Goal: Task Accomplishment & Management: Manage account settings

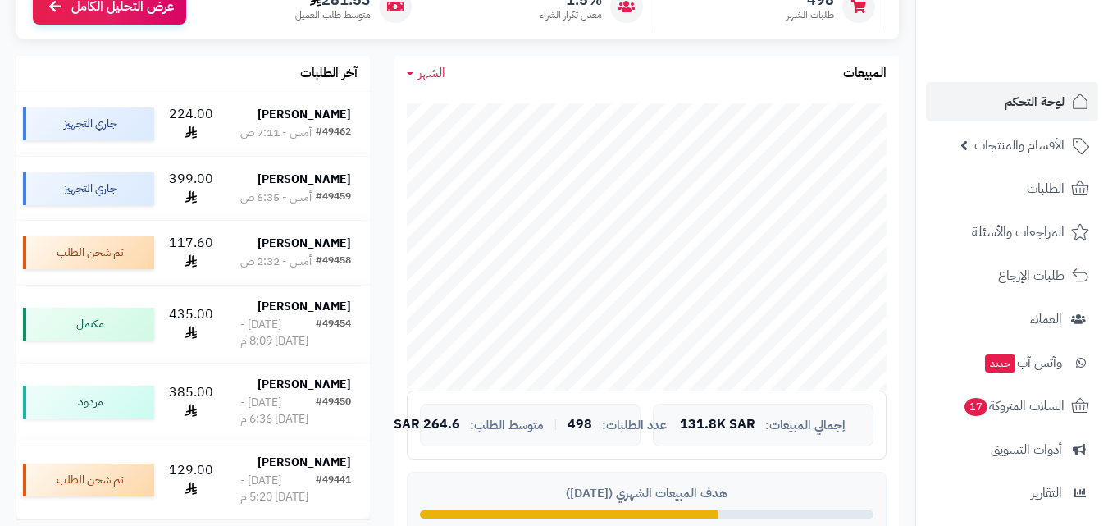
scroll to position [492, 0]
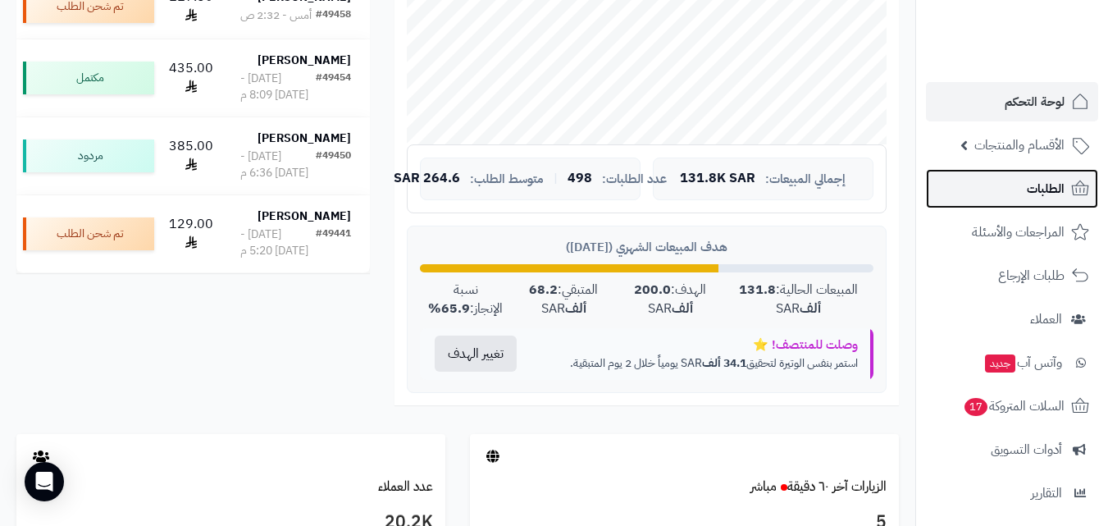
click at [1038, 178] on span "الطلبات" at bounding box center [1046, 188] width 38 height 23
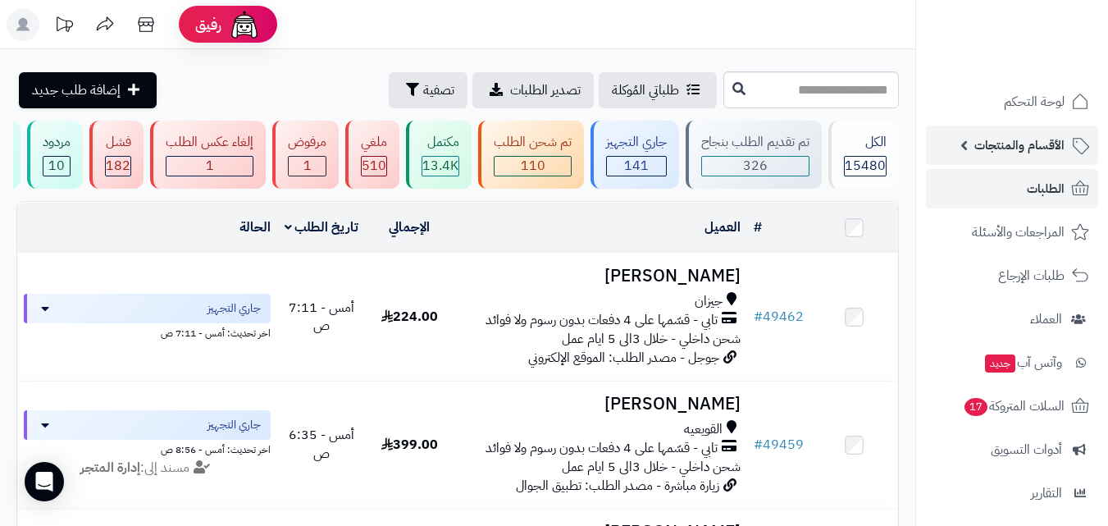
click at [1039, 152] on span "الأقسام والمنتجات" at bounding box center [1019, 145] width 90 height 23
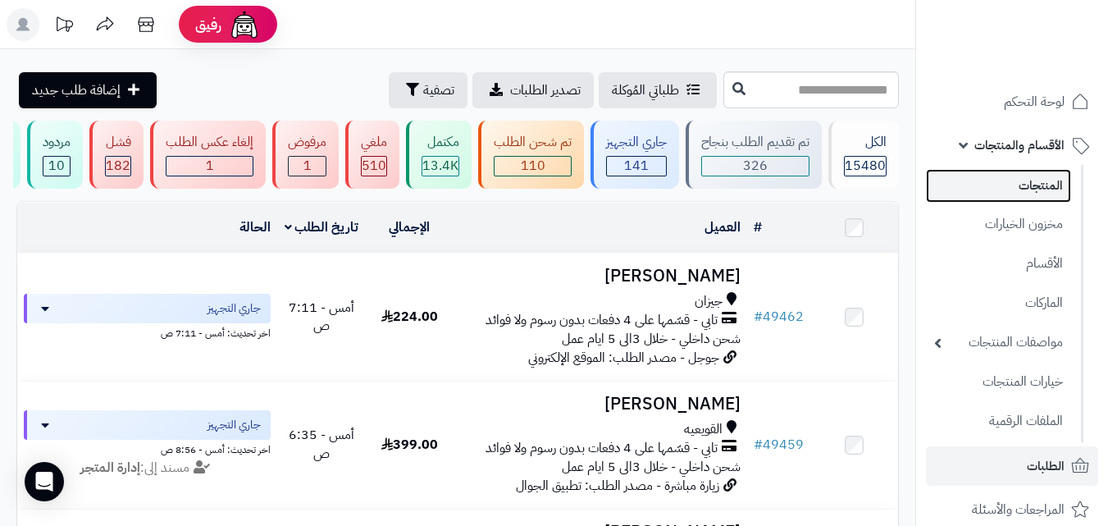
click at [1025, 198] on link "المنتجات" at bounding box center [998, 186] width 145 height 34
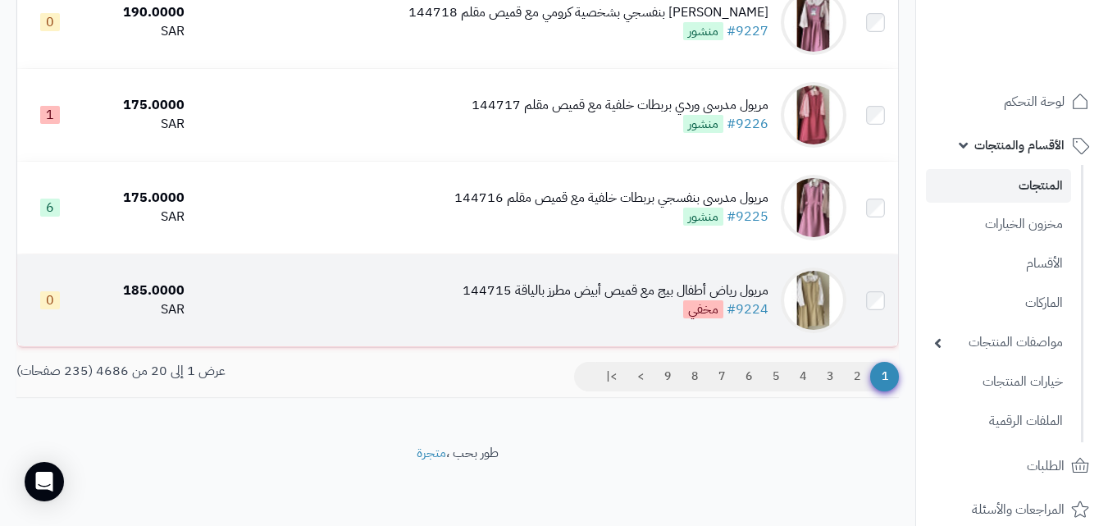
scroll to position [1732, 0]
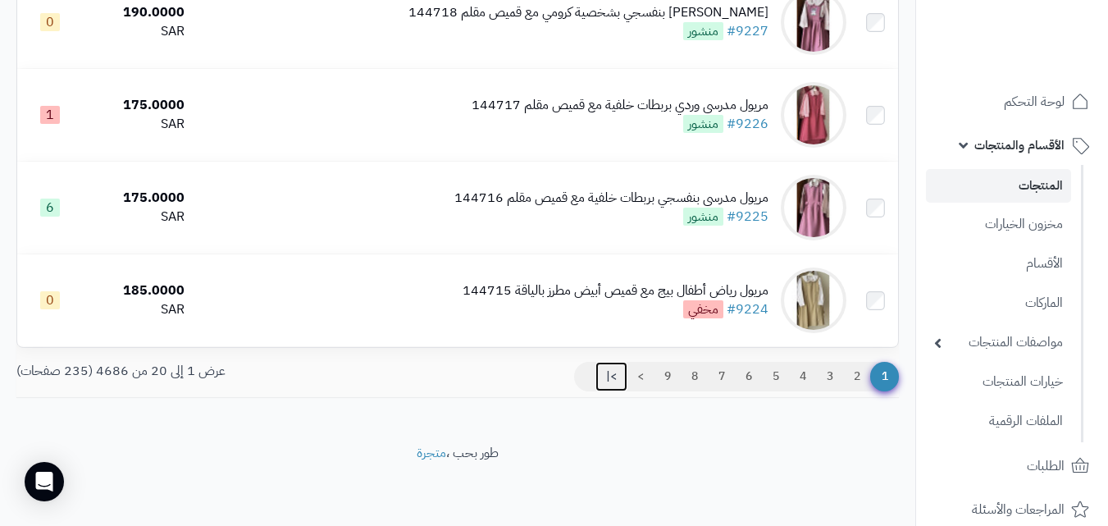
click at [608, 380] on link ">|" at bounding box center [611, 377] width 32 height 30
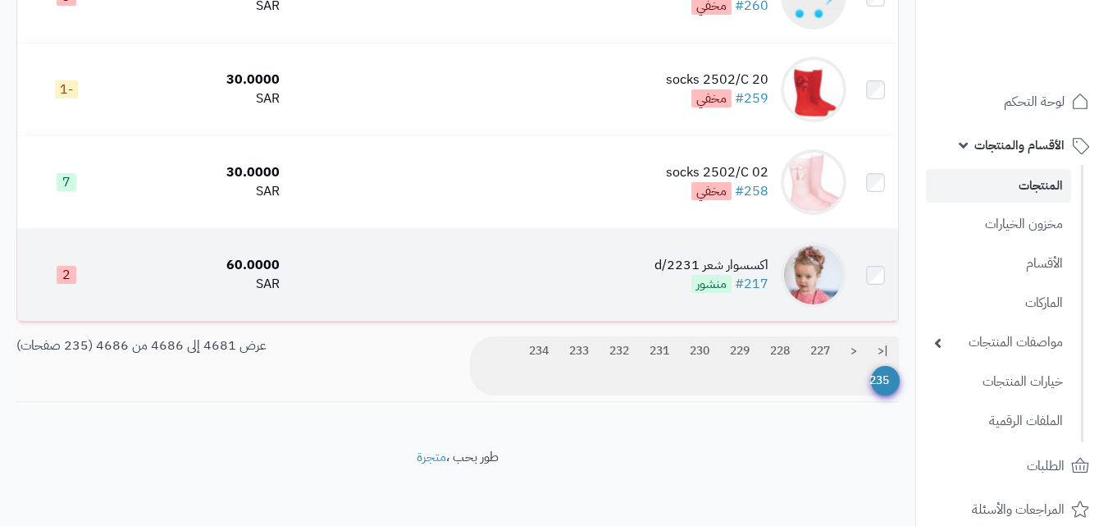
scroll to position [464, 0]
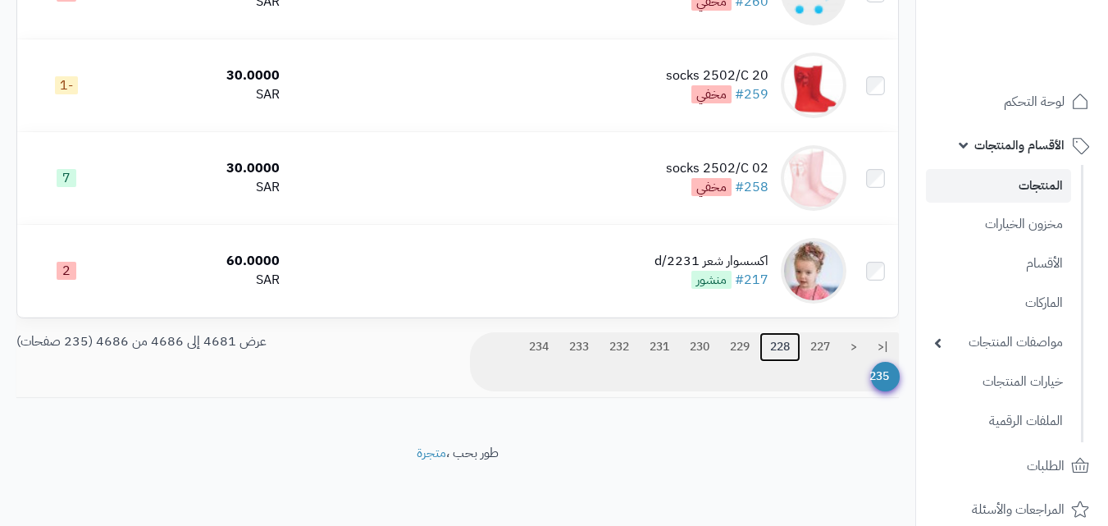
click at [781, 348] on link "228" at bounding box center [779, 347] width 41 height 30
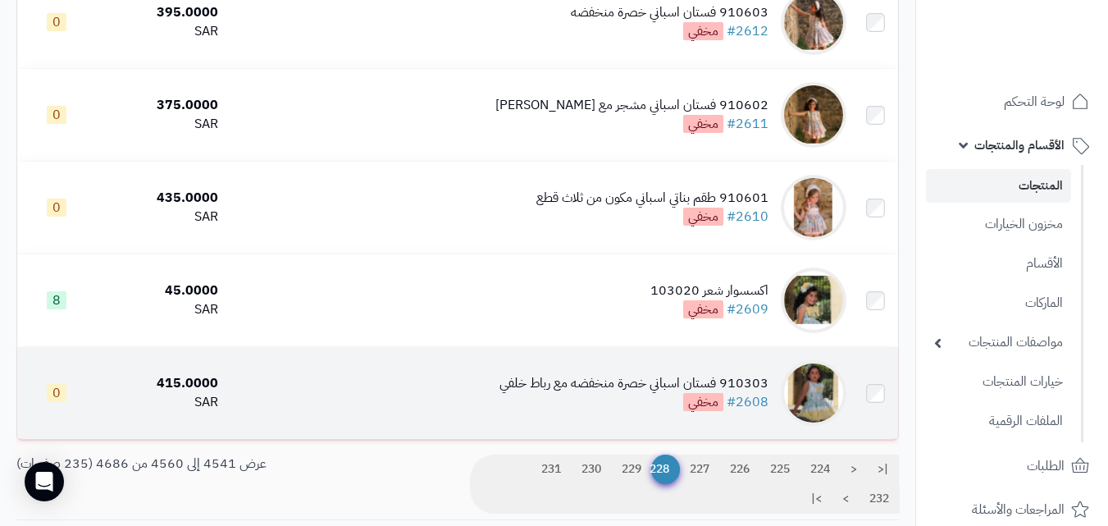
scroll to position [1761, 0]
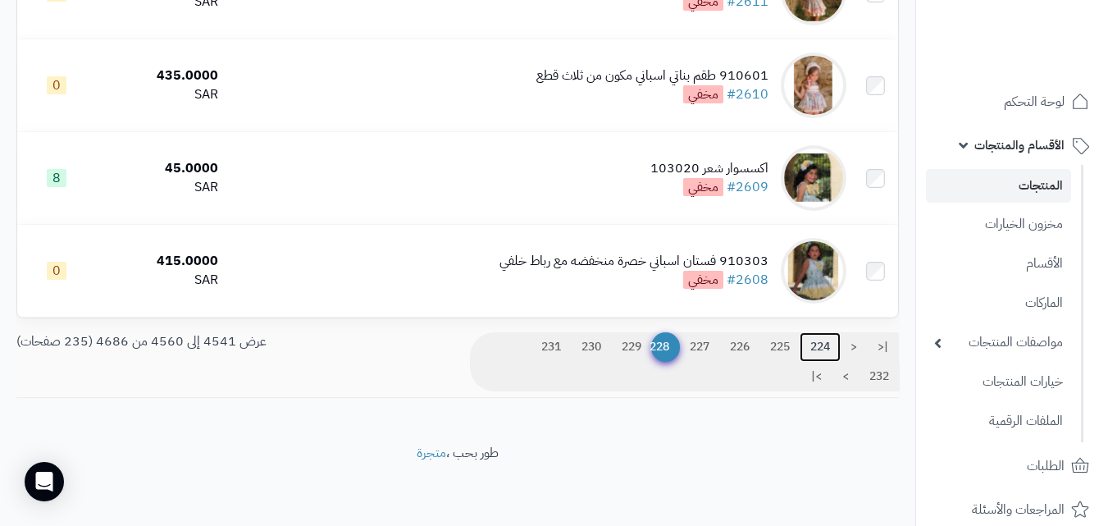
click at [821, 347] on link "224" at bounding box center [819, 347] width 41 height 30
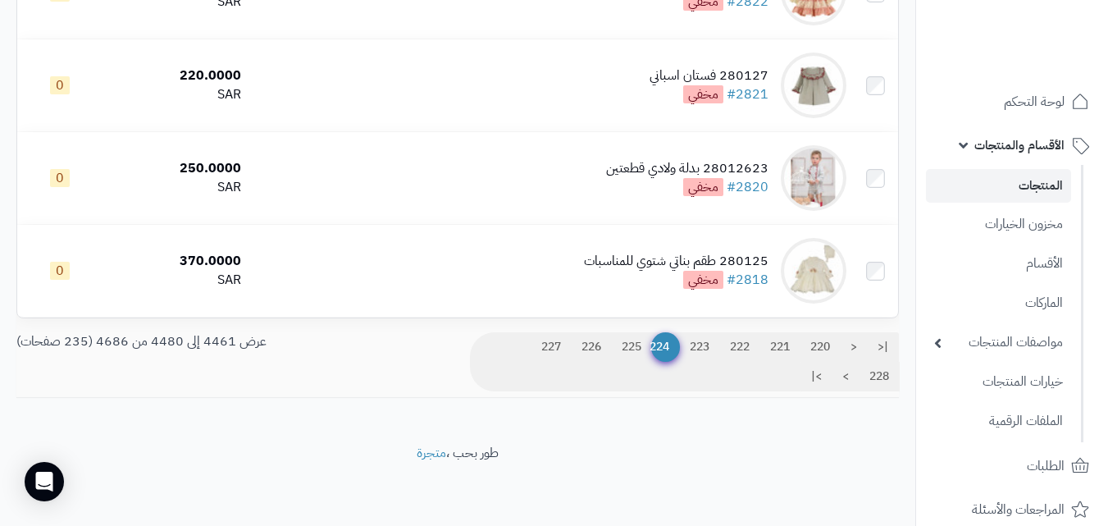
scroll to position [1761, 0]
click at [881, 348] on link "|<" at bounding box center [883, 347] width 32 height 30
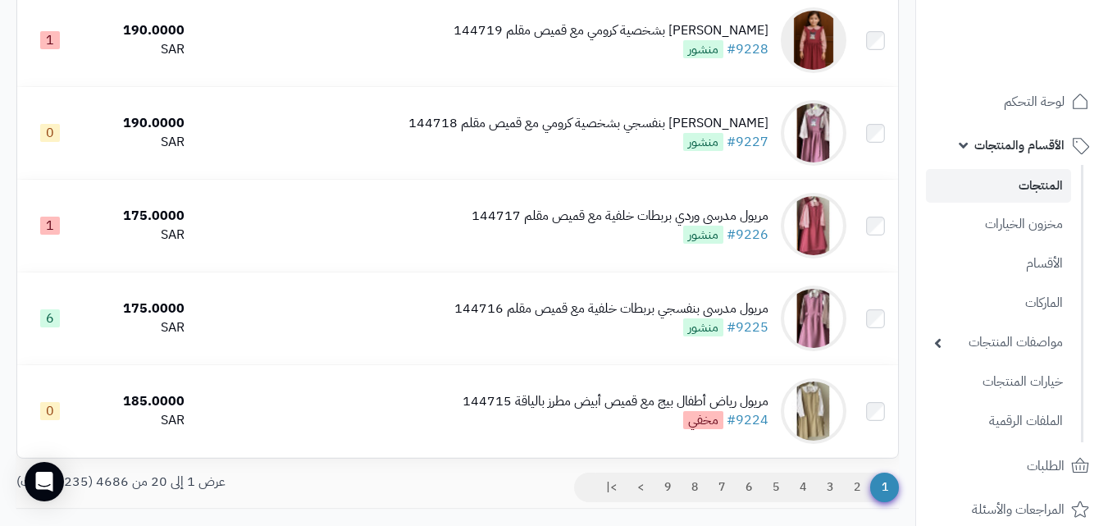
scroll to position [1640, 0]
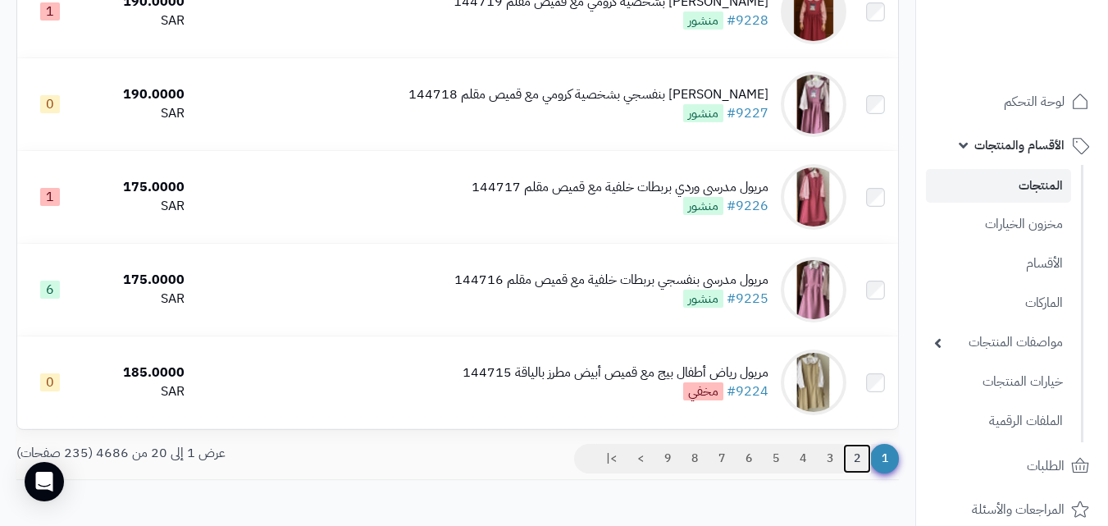
click at [854, 471] on link "2" at bounding box center [857, 459] width 28 height 30
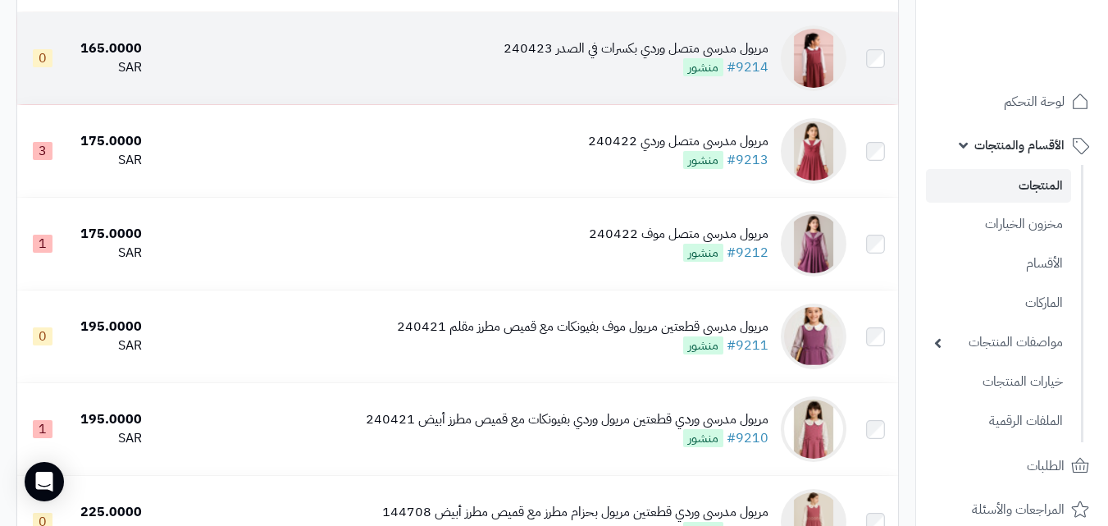
scroll to position [1066, 0]
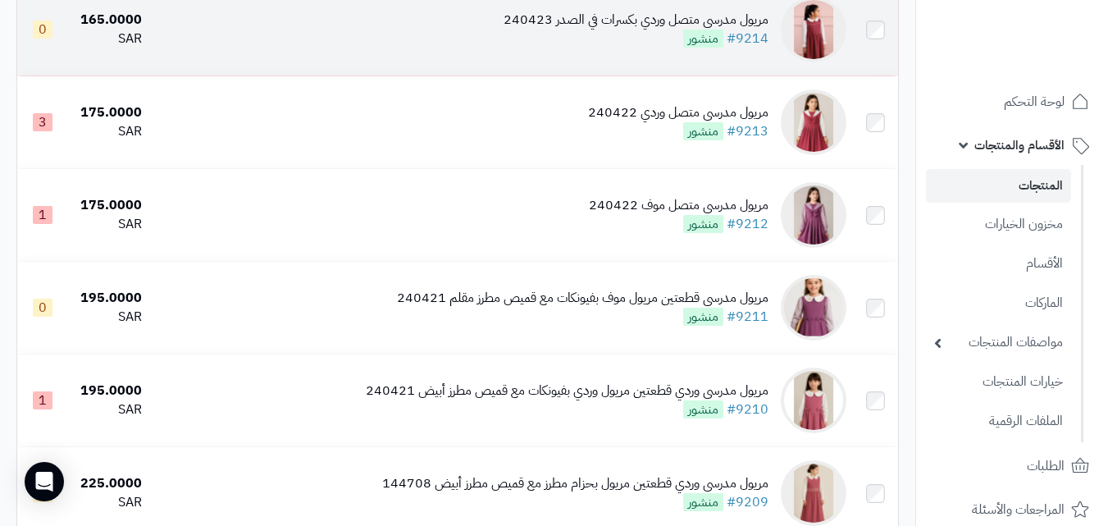
click at [602, 323] on div "مريول مدرسي قطعتين مريول موف بفيونكات مع قميص مطرز مقلم 240421 #9211 منشور" at bounding box center [582, 308] width 371 height 38
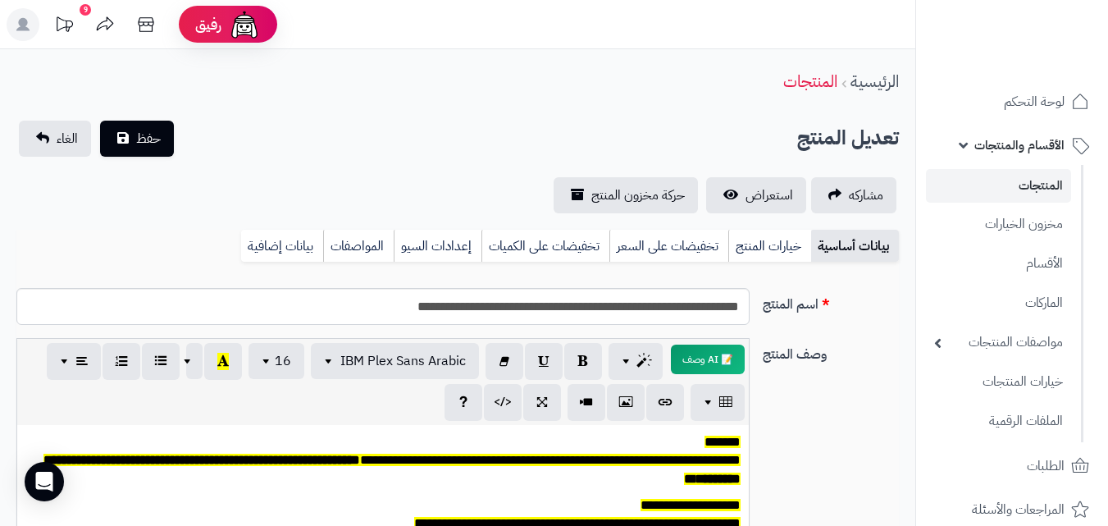
click at [1021, 149] on span "الأقسام والمنتجات" at bounding box center [1019, 145] width 90 height 23
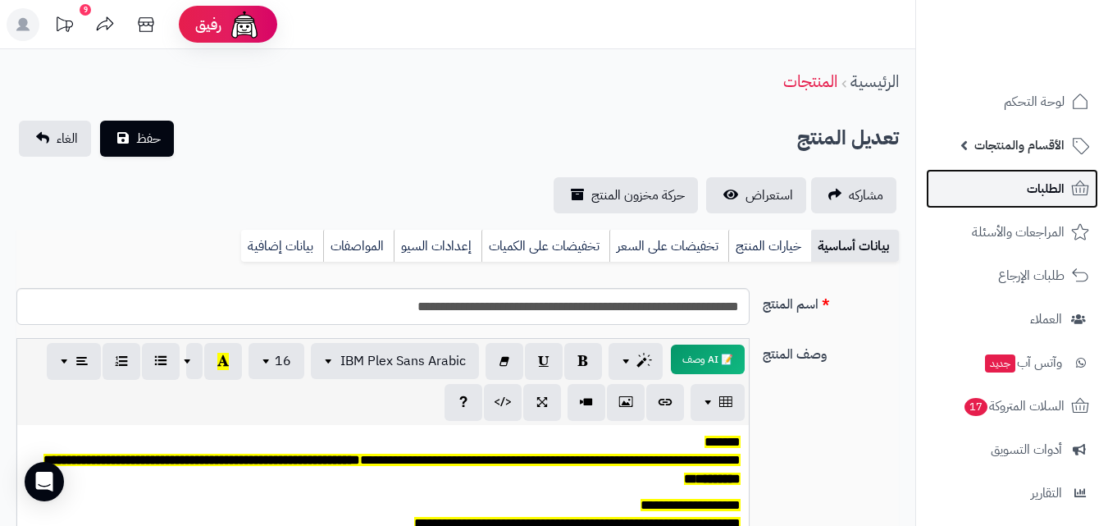
click at [1018, 189] on link "الطلبات" at bounding box center [1012, 188] width 172 height 39
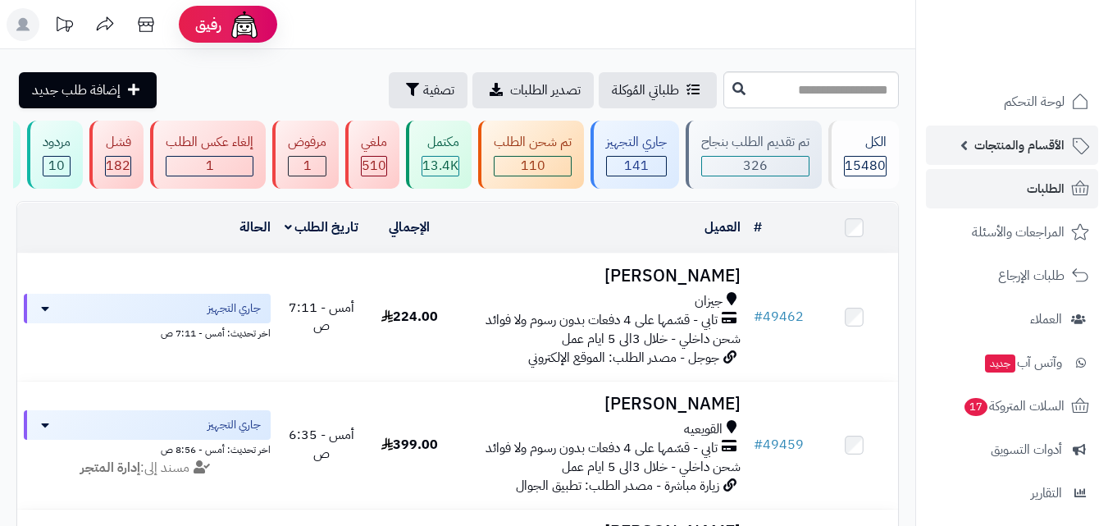
click at [1029, 153] on span "الأقسام والمنتجات" at bounding box center [1019, 145] width 90 height 23
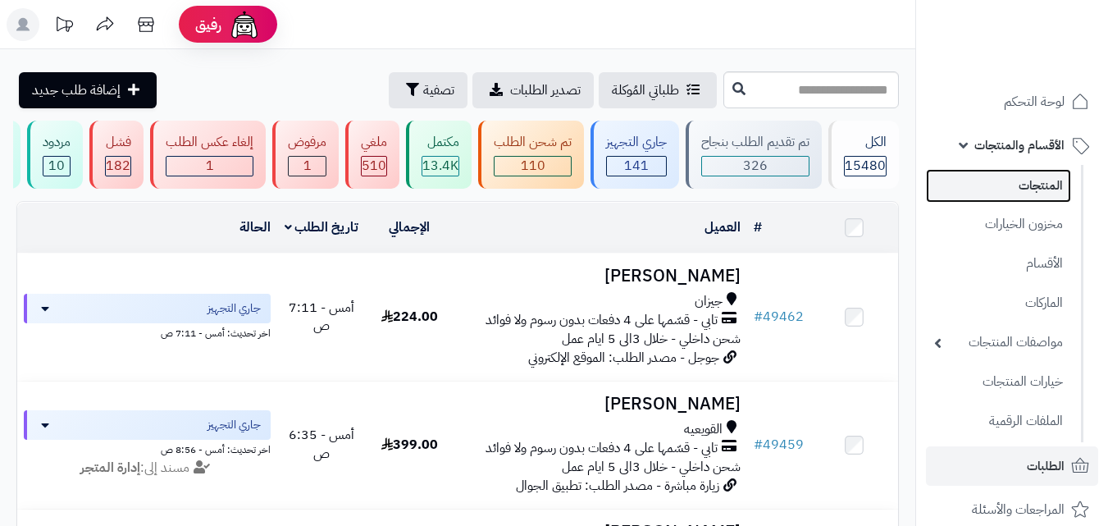
click at [1041, 189] on link "المنتجات" at bounding box center [998, 186] width 145 height 34
click at [776, 89] on input "text" at bounding box center [810, 89] width 175 height 37
click at [849, 90] on input "text" at bounding box center [810, 89] width 175 height 37
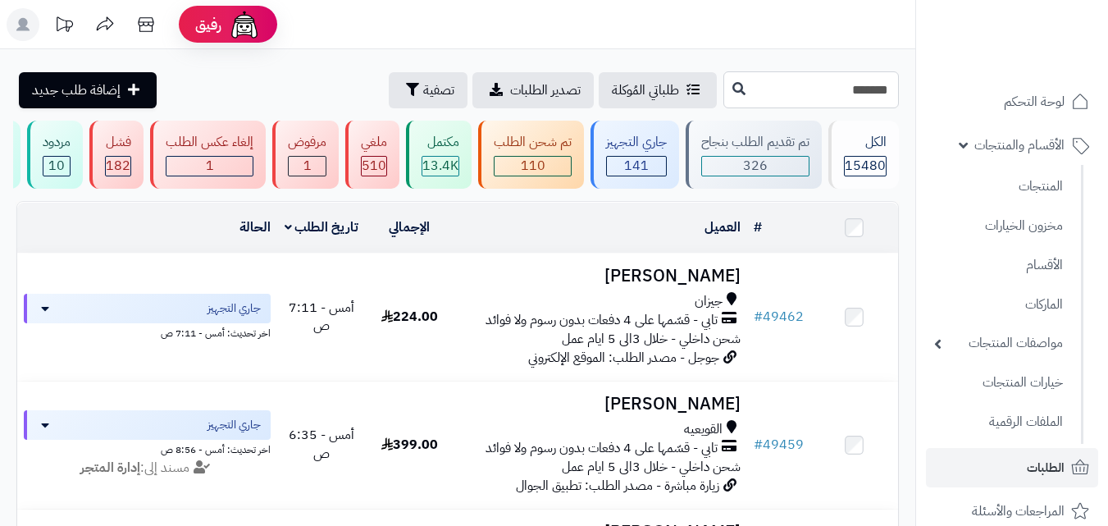
type input "*******"
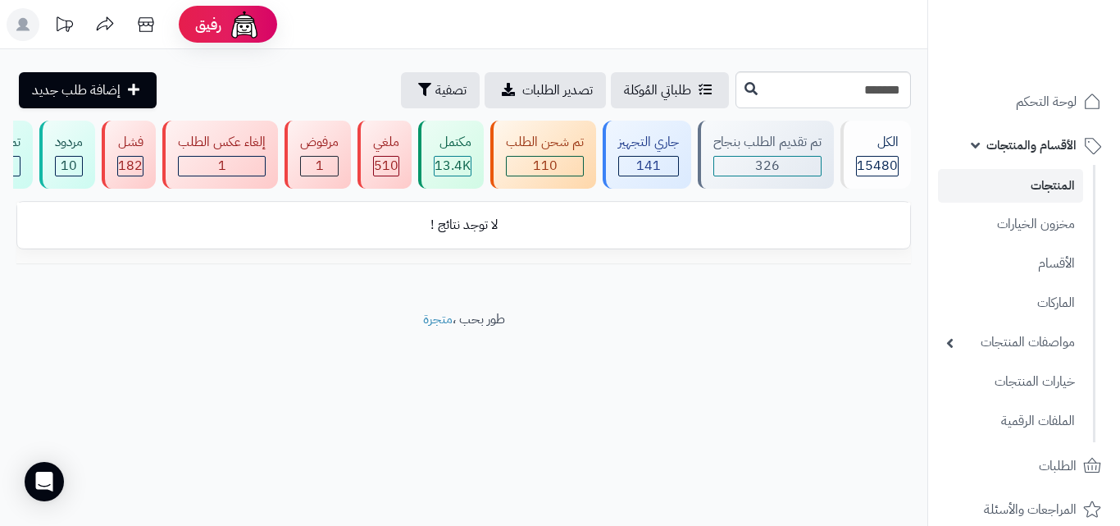
click at [1042, 192] on link "المنتجات" at bounding box center [1010, 186] width 145 height 34
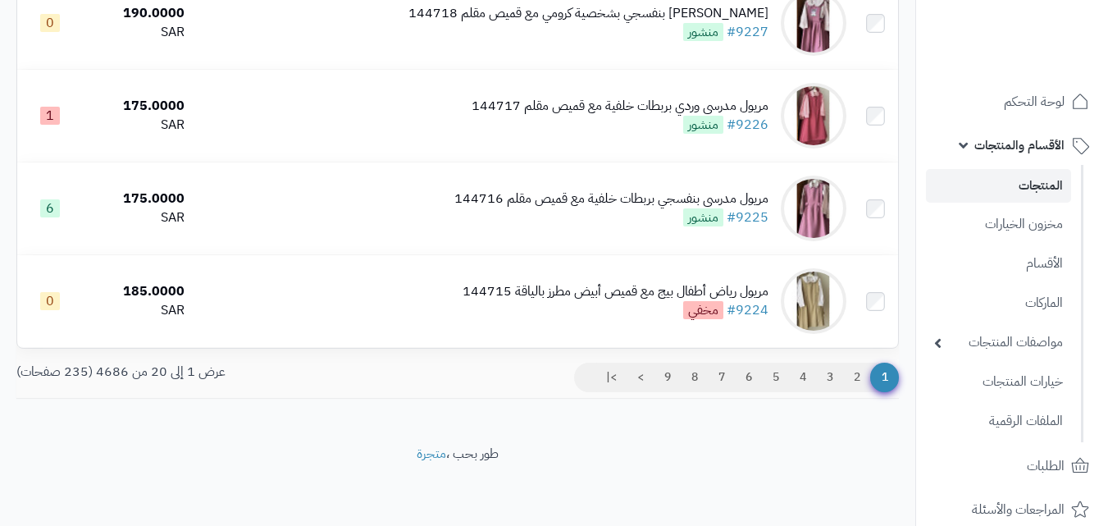
scroll to position [1722, 0]
click at [855, 387] on link "2" at bounding box center [857, 377] width 28 height 30
click at [855, 381] on link "2" at bounding box center [857, 377] width 28 height 30
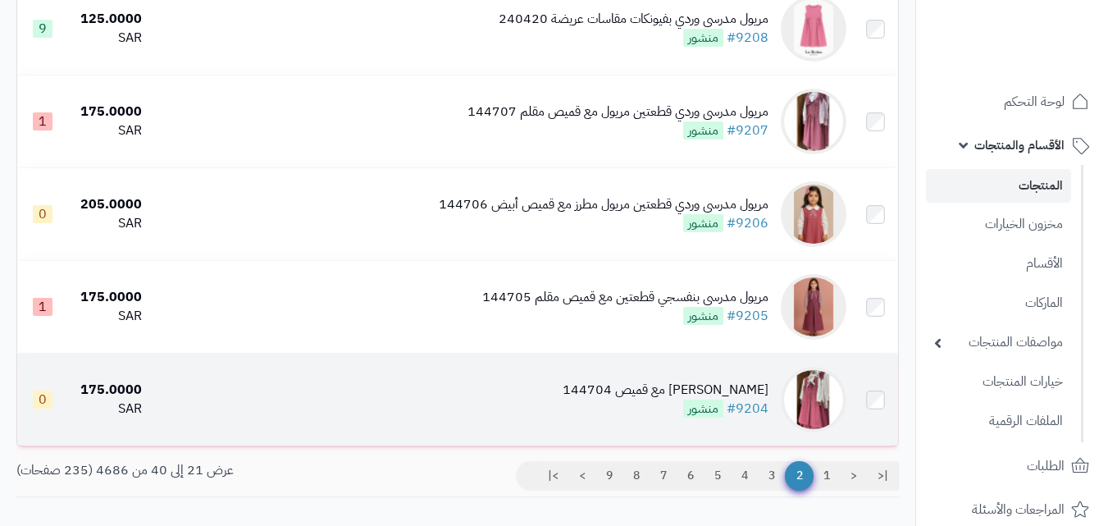
scroll to position [1640, 0]
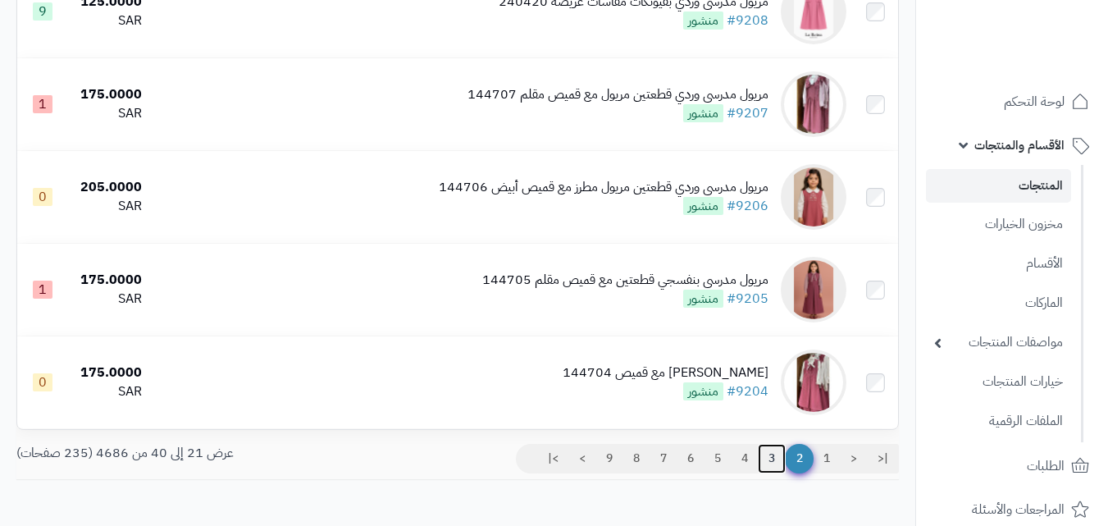
click at [767, 468] on link "3" at bounding box center [772, 459] width 28 height 30
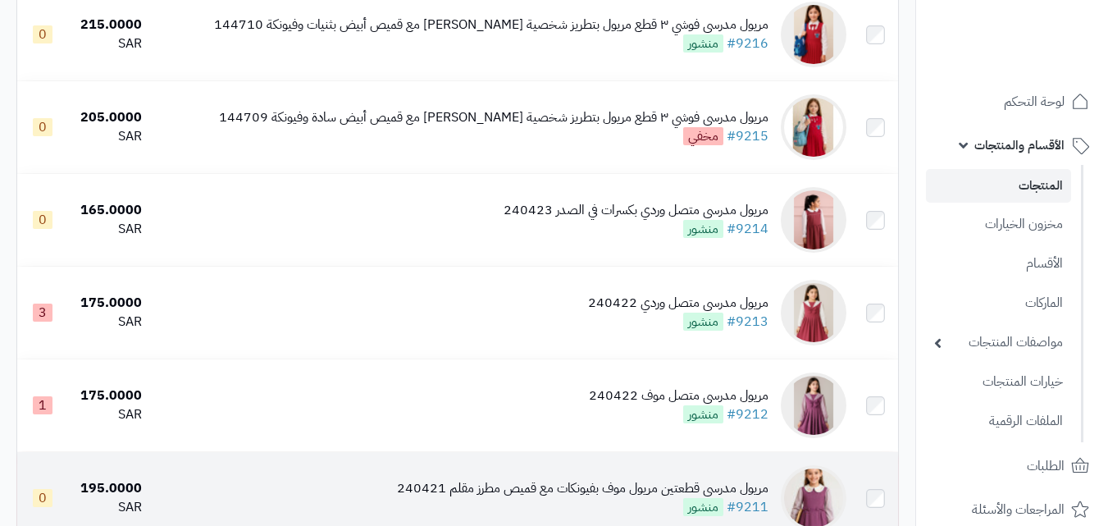
scroll to position [820, 0]
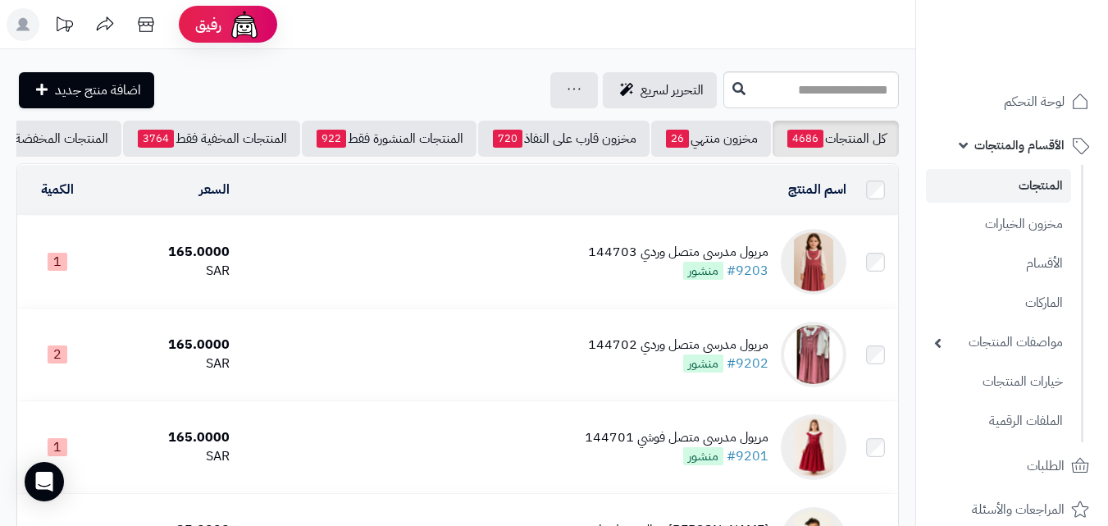
click at [1015, 188] on link "المنتجات" at bounding box center [998, 186] width 145 height 34
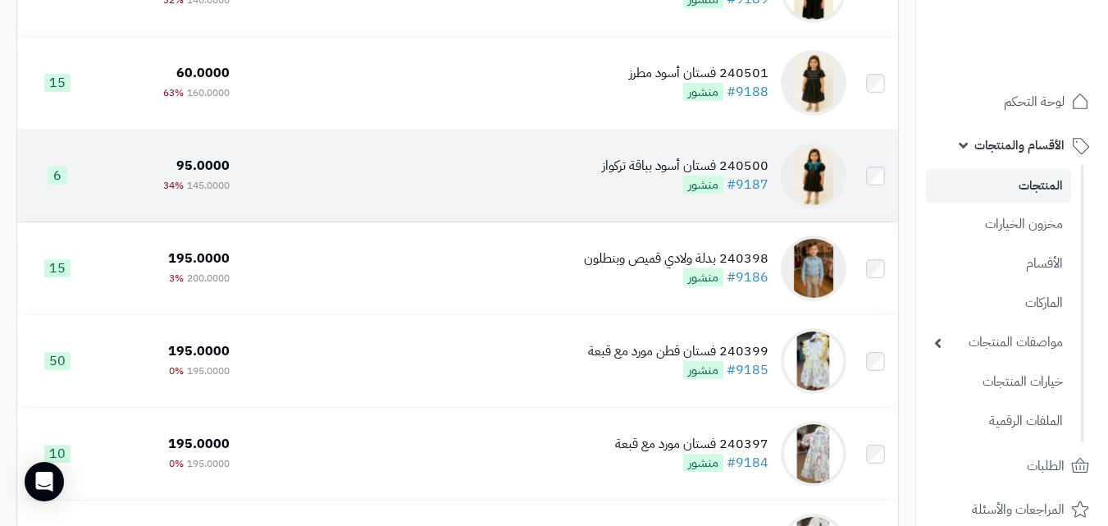
scroll to position [1732, 0]
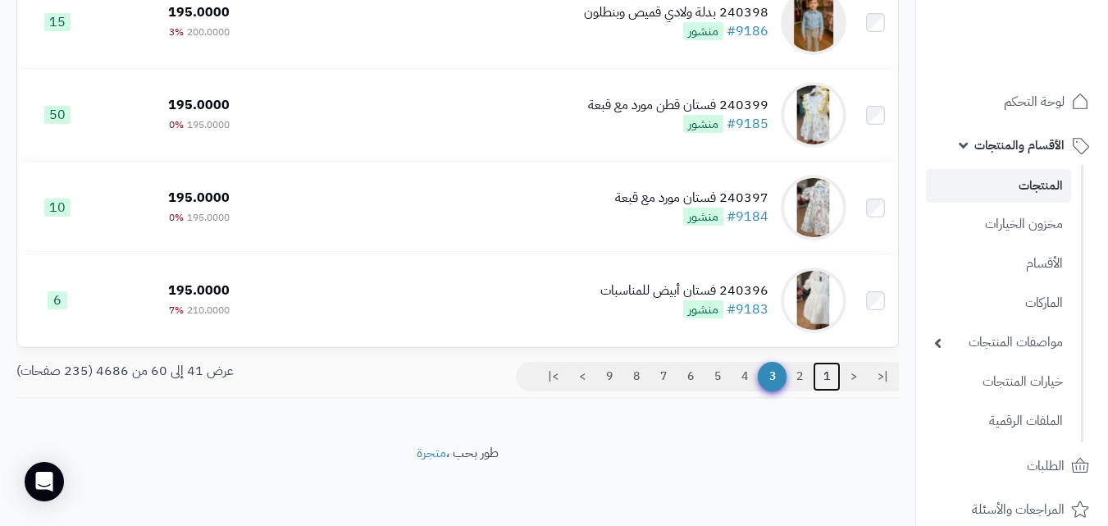
click at [824, 367] on link "1" at bounding box center [827, 377] width 28 height 30
click at [822, 372] on link "1" at bounding box center [827, 377] width 28 height 30
click at [823, 378] on link "1" at bounding box center [827, 377] width 28 height 30
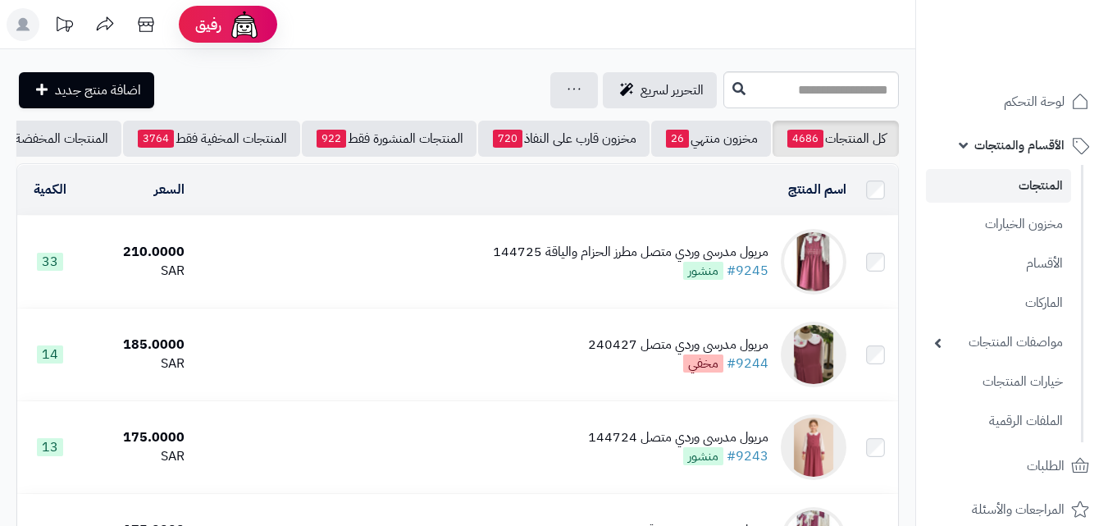
click at [634, 261] on div "مريول مدرسي وردي متصل مطرز الحزام والياقة 144725" at bounding box center [631, 252] width 276 height 19
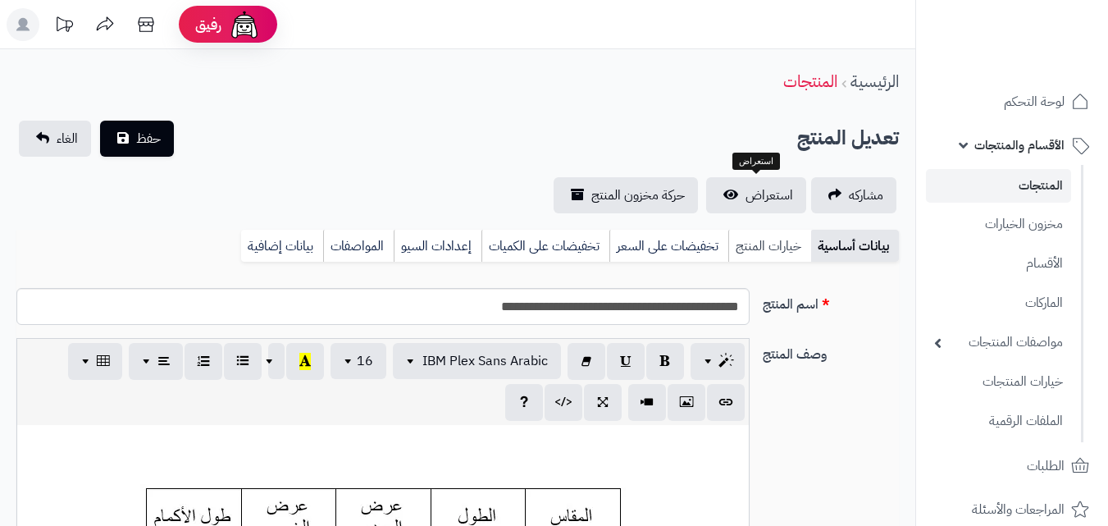
scroll to position [135, 0]
click at [754, 255] on link "خيارات المنتج" at bounding box center [769, 246] width 83 height 33
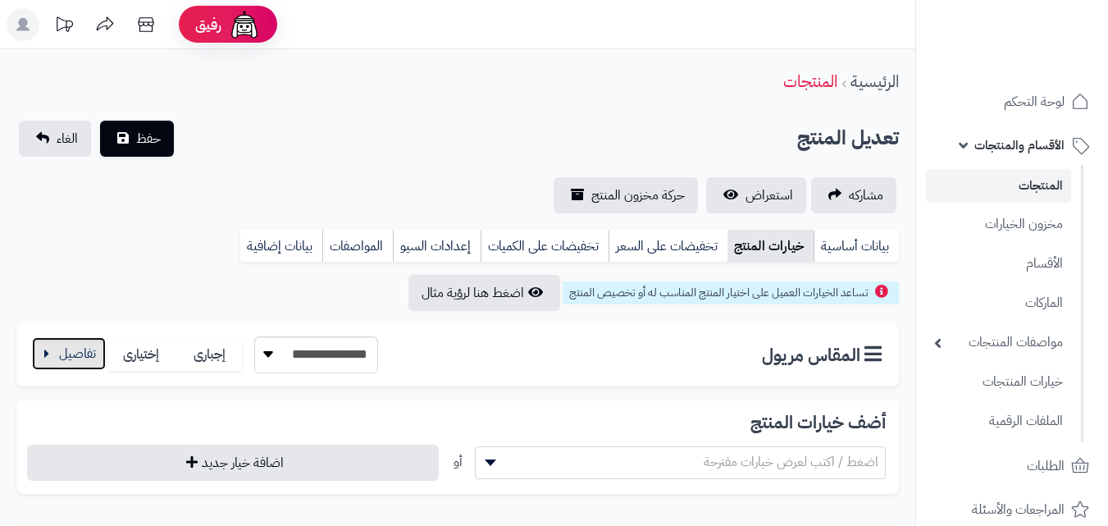
click at [80, 337] on button "button" at bounding box center [69, 353] width 74 height 33
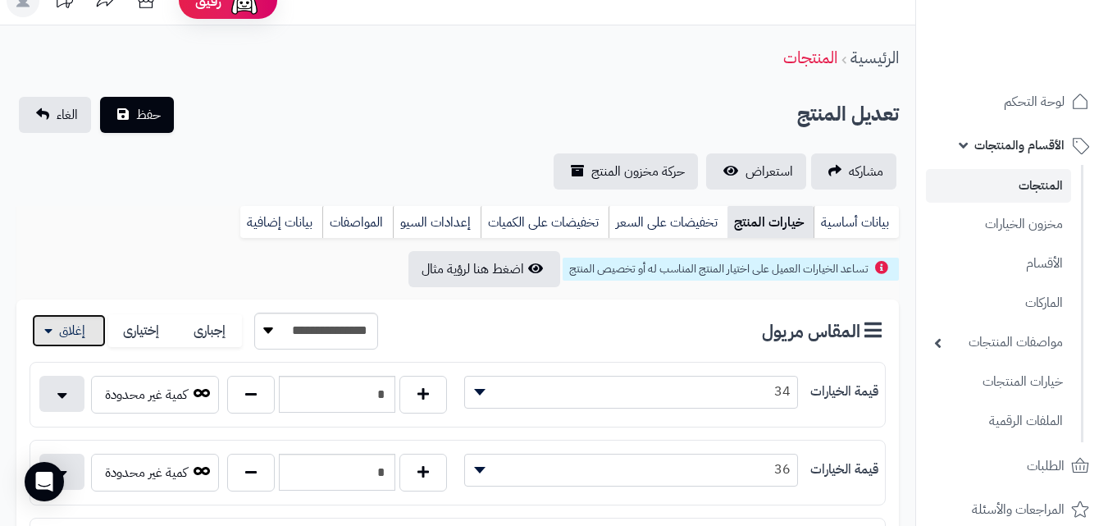
scroll to position [0, 0]
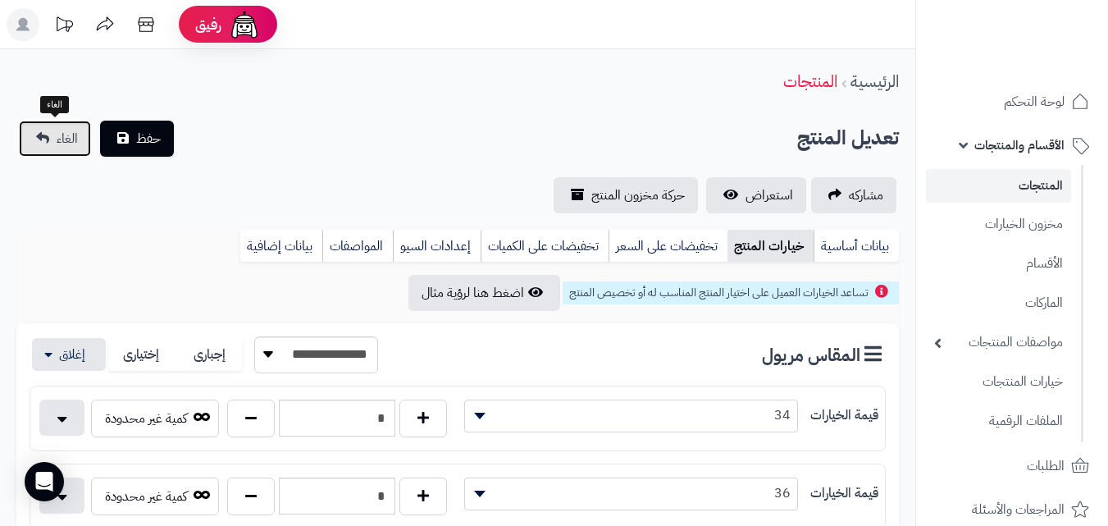
click at [62, 152] on link "الغاء" at bounding box center [55, 139] width 72 height 36
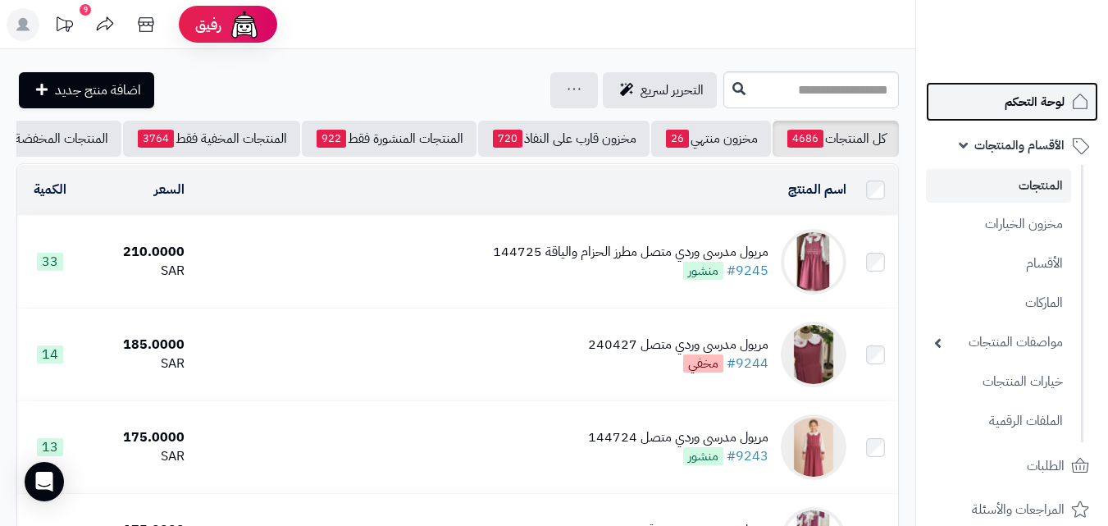
click at [1041, 105] on span "لوحة التحكم" at bounding box center [1034, 101] width 60 height 23
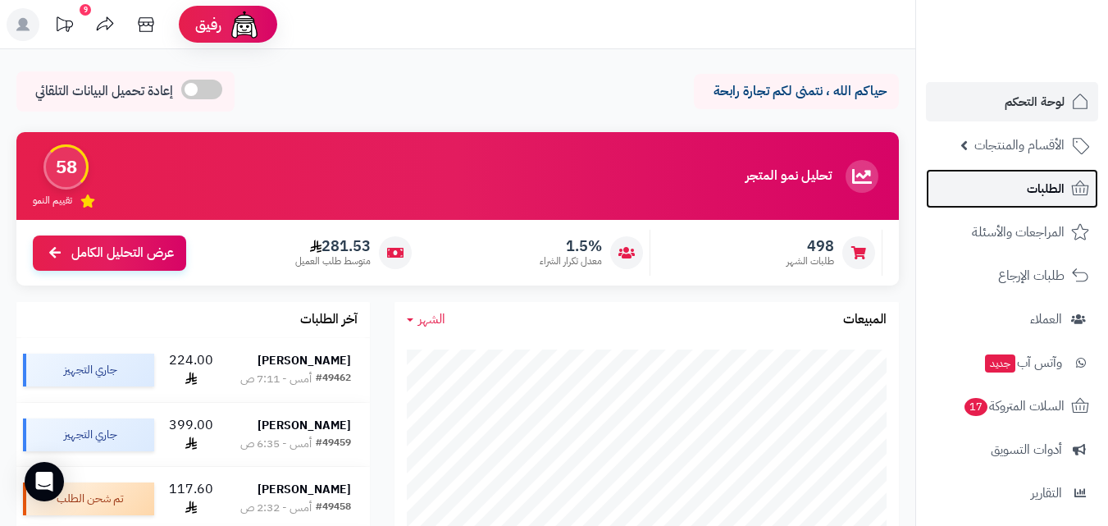
click at [1055, 189] on span "الطلبات" at bounding box center [1046, 188] width 38 height 23
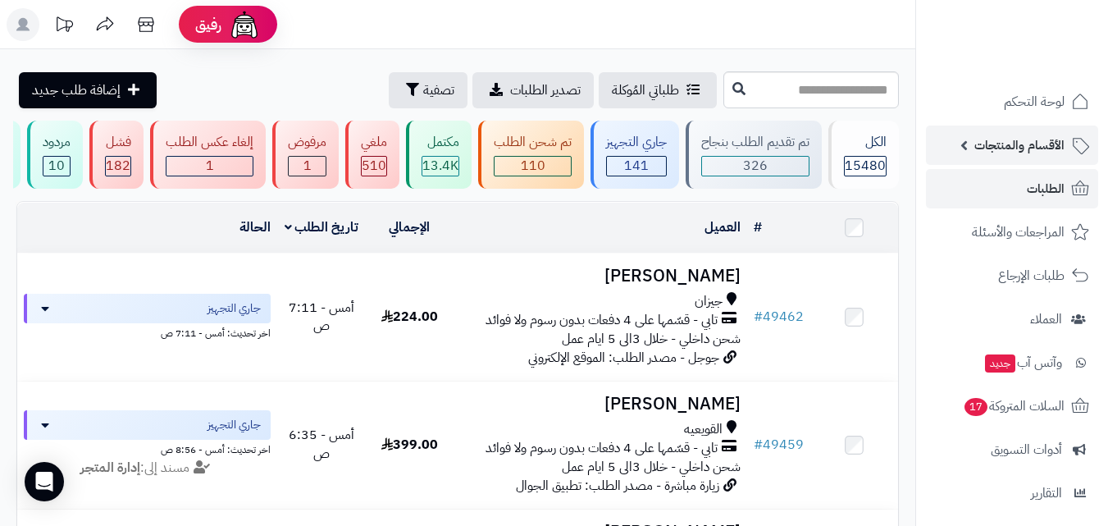
click at [1032, 143] on span "الأقسام والمنتجات" at bounding box center [1019, 145] width 90 height 23
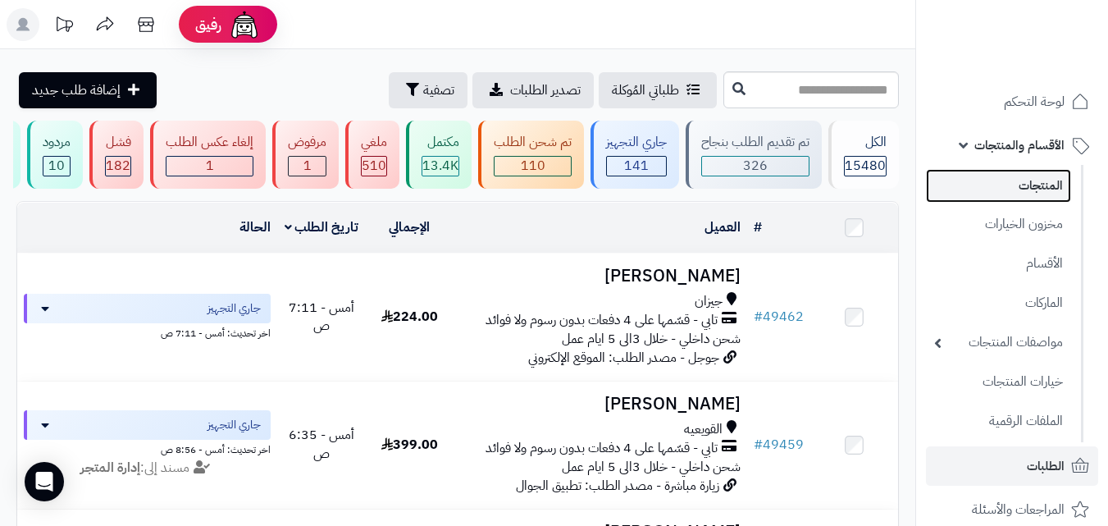
click at [1023, 183] on link "المنتجات" at bounding box center [998, 186] width 145 height 34
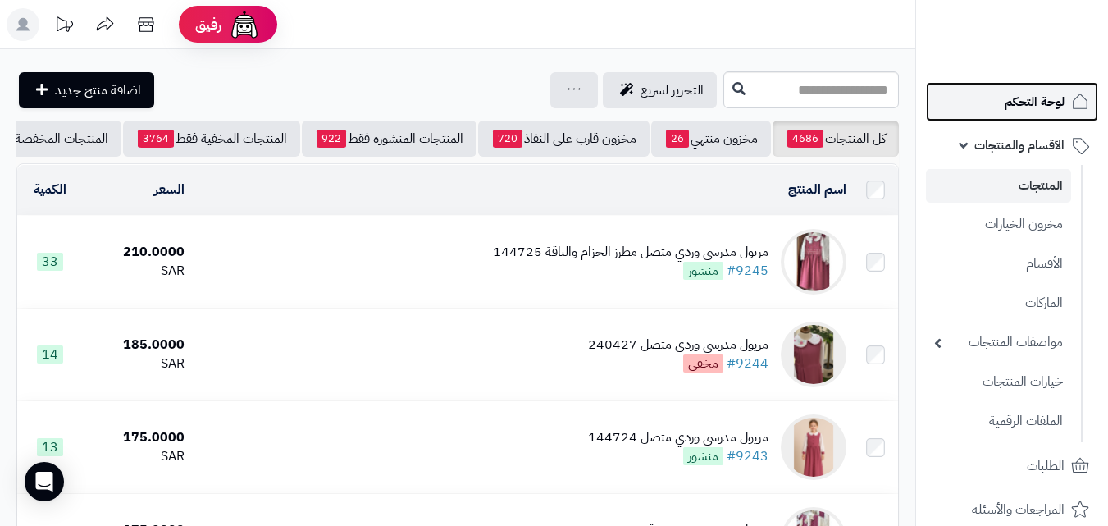
click at [1041, 106] on span "لوحة التحكم" at bounding box center [1034, 101] width 60 height 23
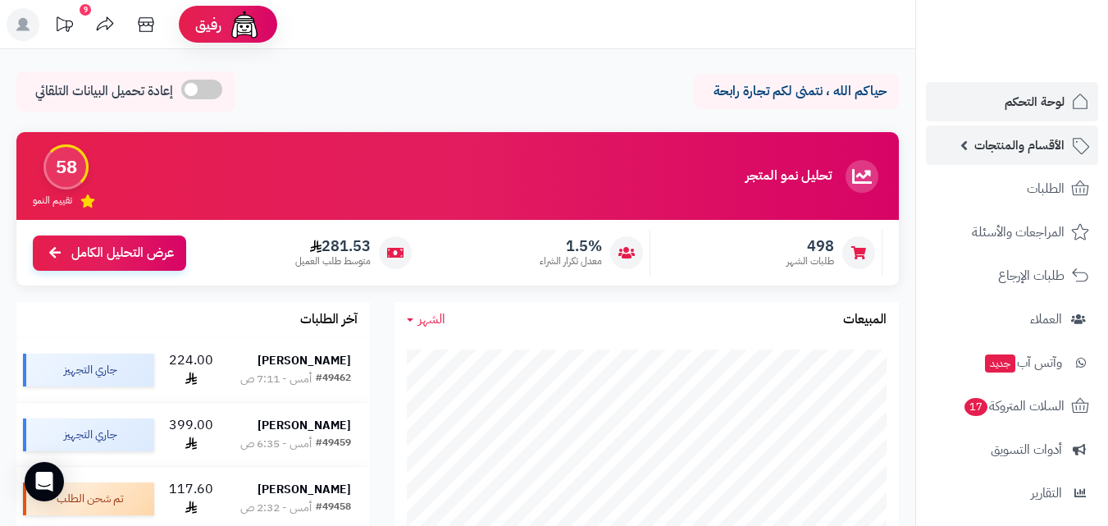
click at [1013, 148] on span "الأقسام والمنتجات" at bounding box center [1019, 145] width 90 height 23
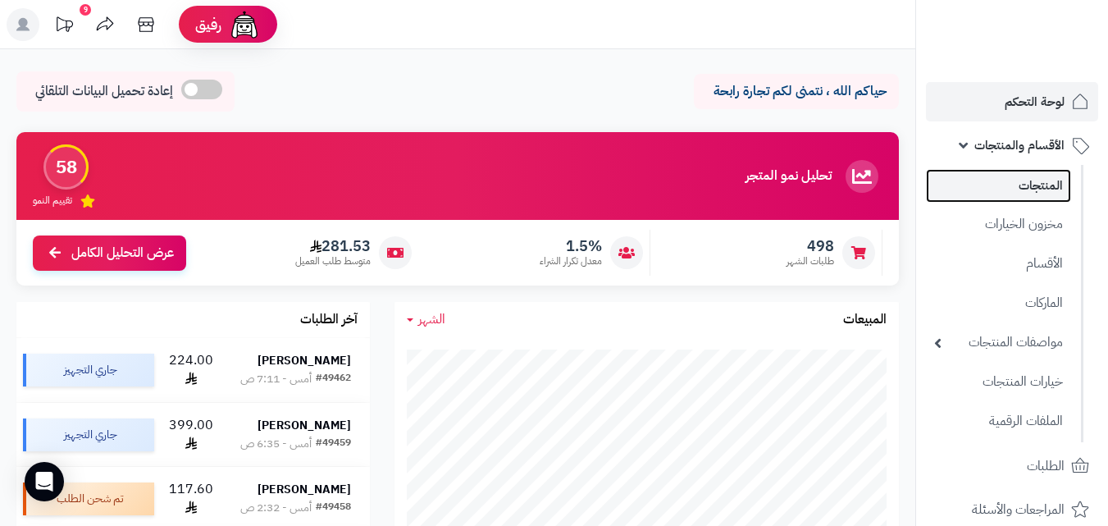
click at [1027, 191] on link "المنتجات" at bounding box center [998, 186] width 145 height 34
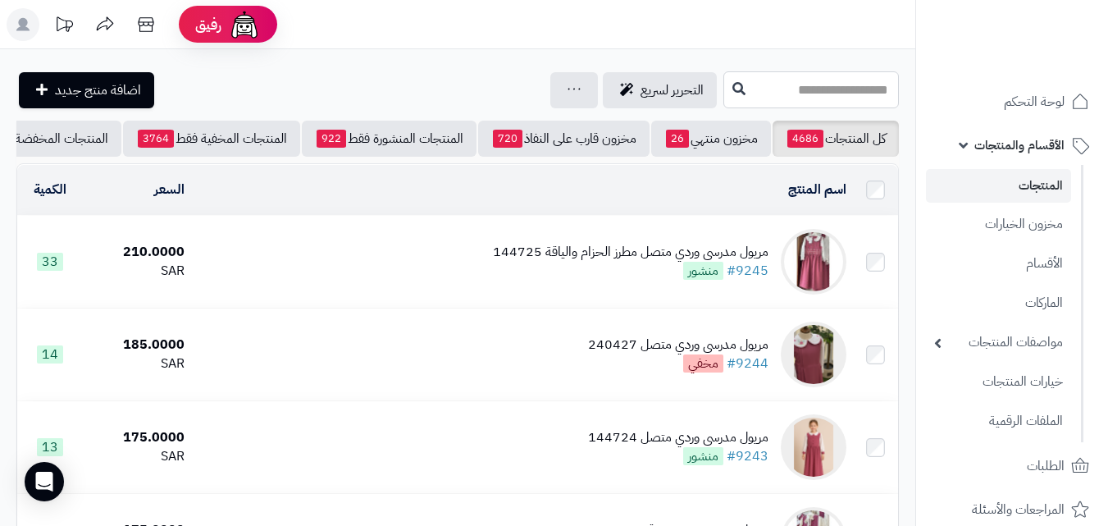
click at [853, 92] on input "text" at bounding box center [810, 89] width 175 height 37
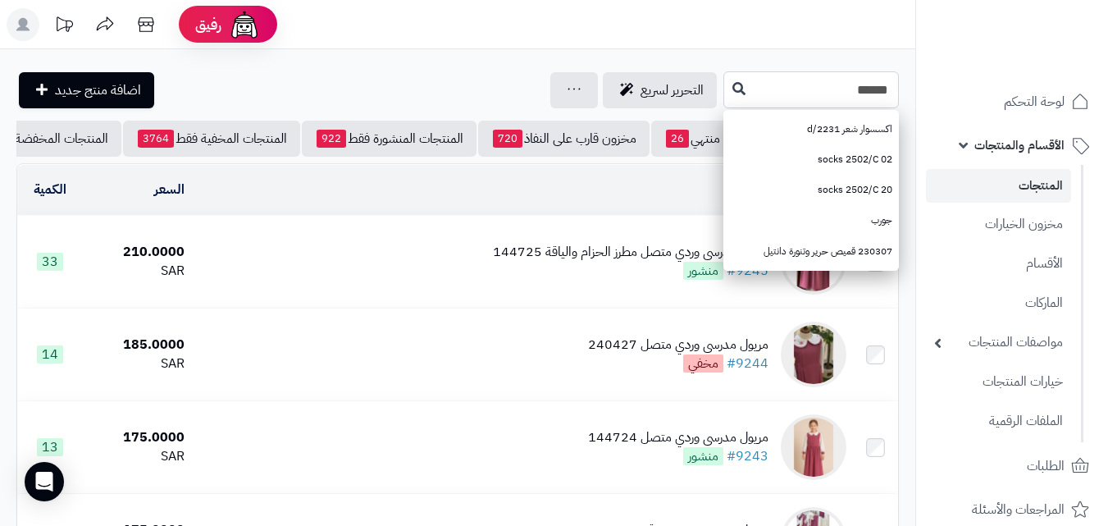
type input "******"
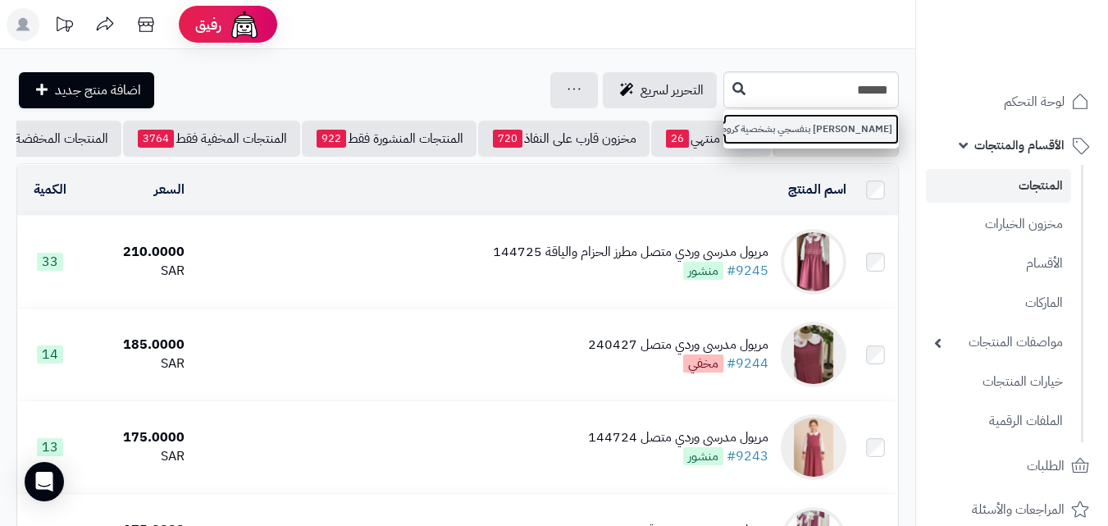
click at [793, 125] on link "[PERSON_NAME] بنفسجي بشخصية كرومي مع قميص مقلم 144718" at bounding box center [810, 129] width 175 height 30
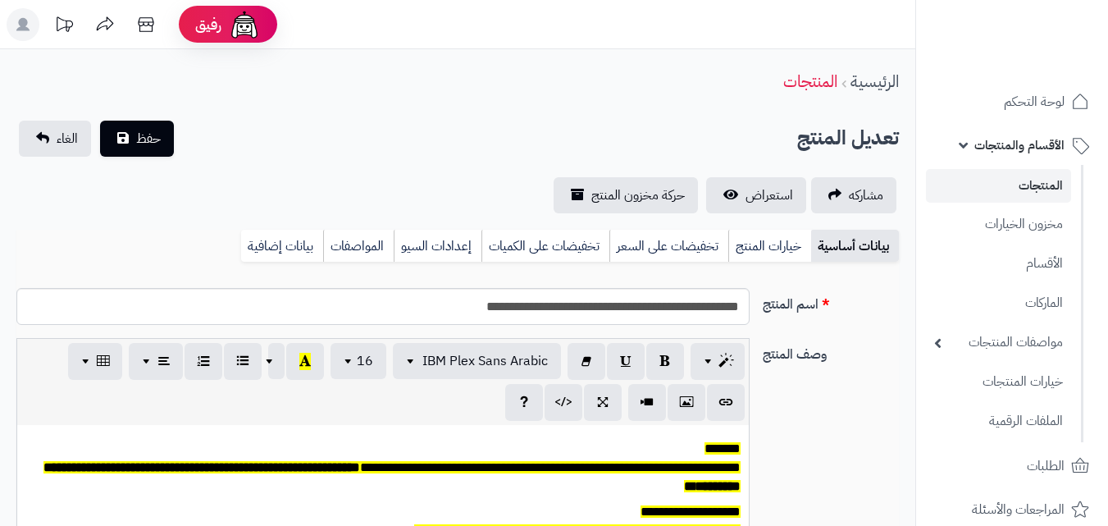
scroll to position [135, 0]
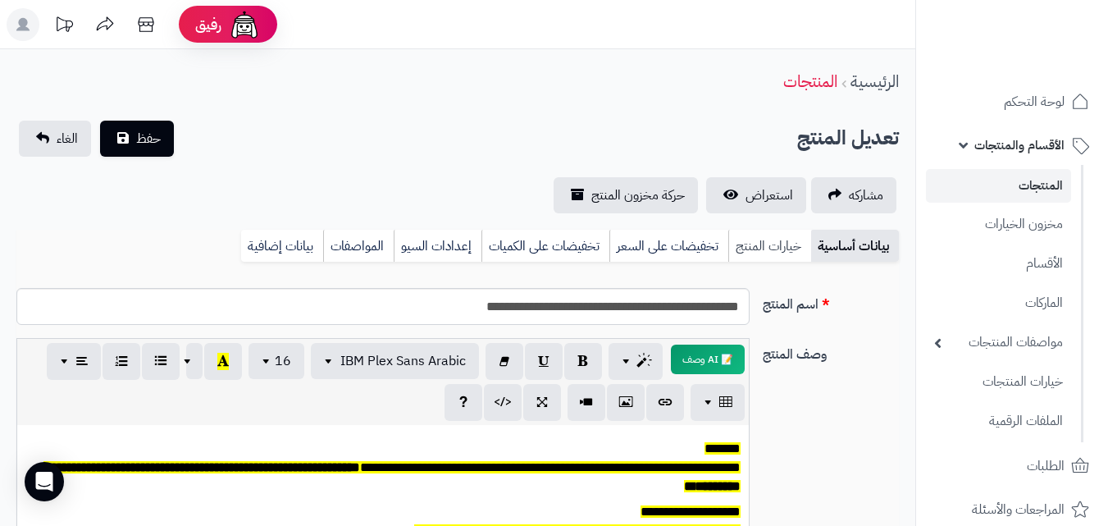
click at [786, 248] on link "خيارات المنتج" at bounding box center [769, 246] width 83 height 33
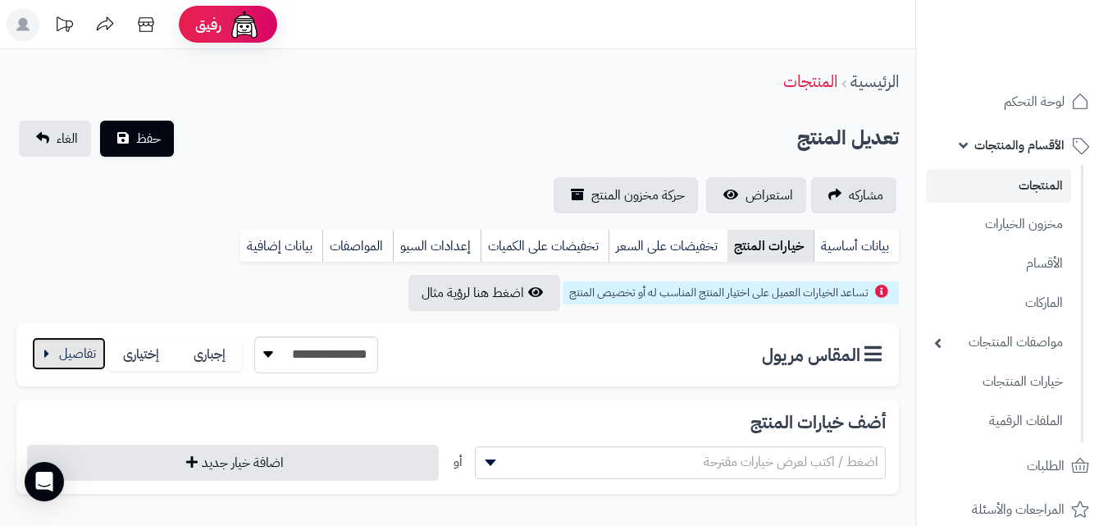
click at [62, 369] on button "button" at bounding box center [69, 353] width 74 height 33
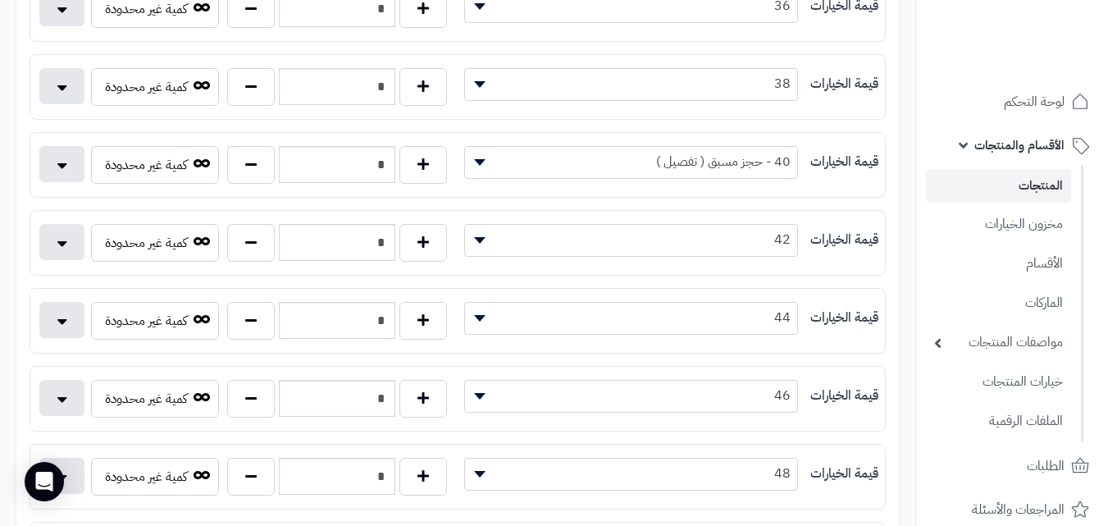
scroll to position [492, 0]
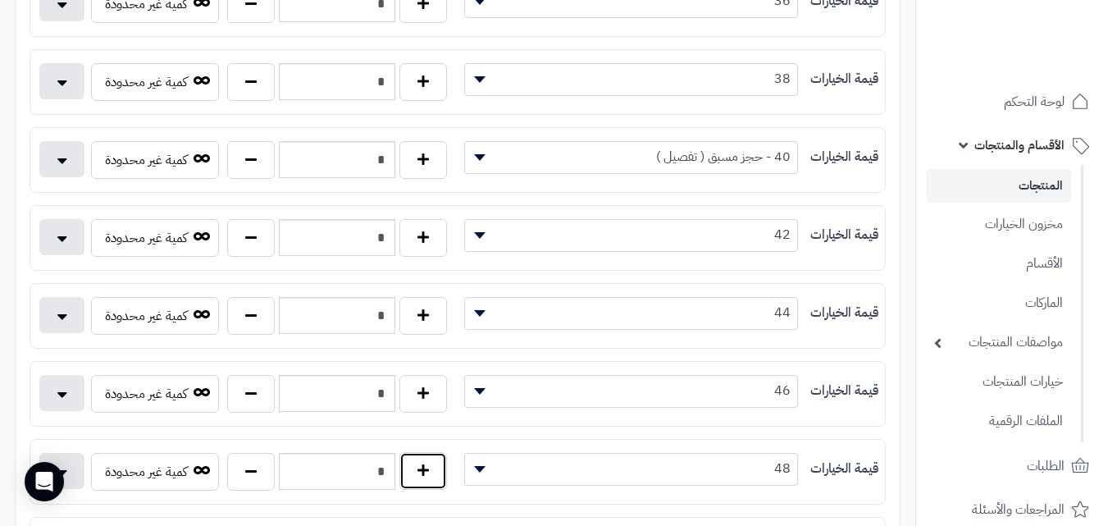
click at [421, 481] on button "button" at bounding box center [423, 471] width 48 height 38
type input "*"
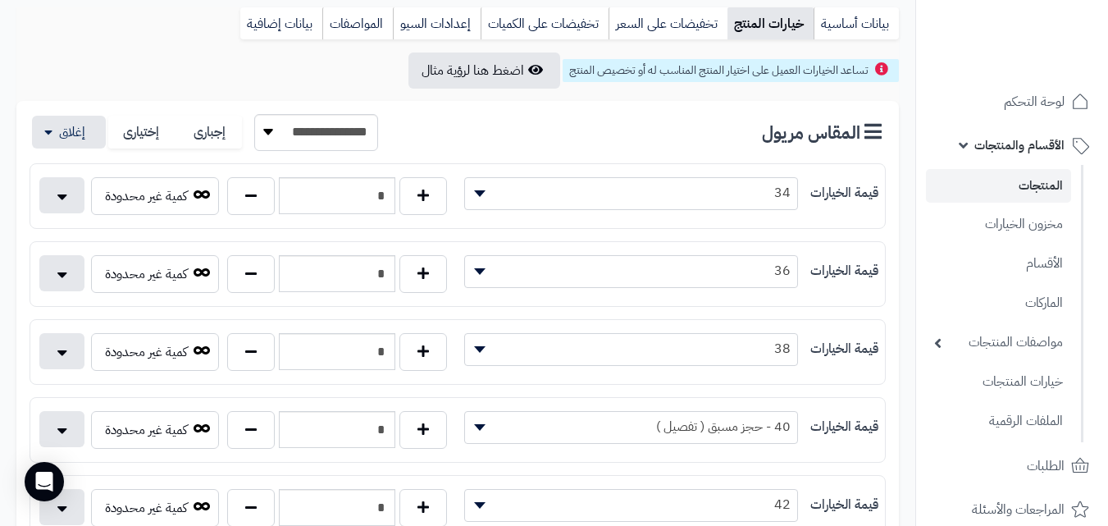
scroll to position [0, 0]
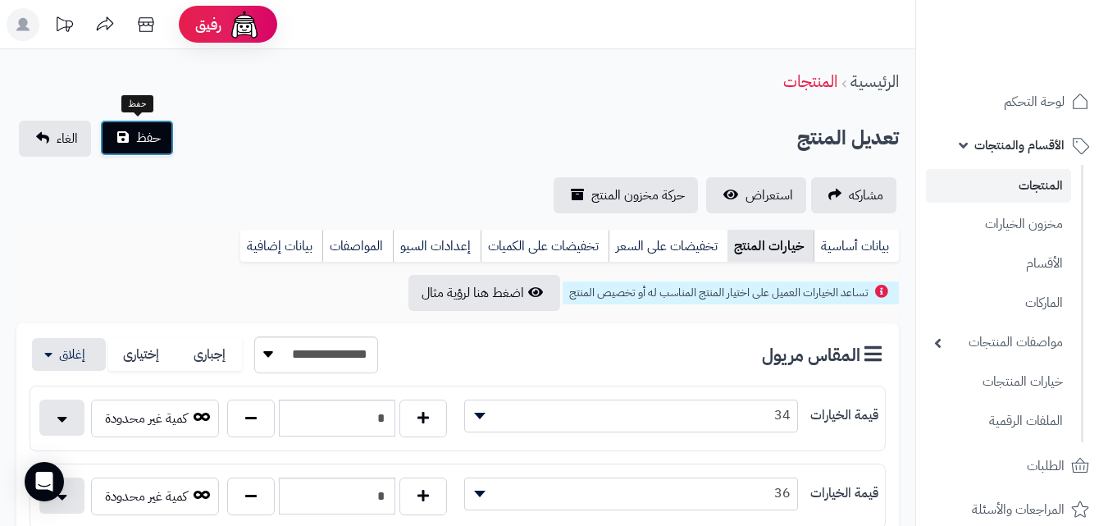
click at [136, 134] on span "حفظ" at bounding box center [148, 138] width 25 height 20
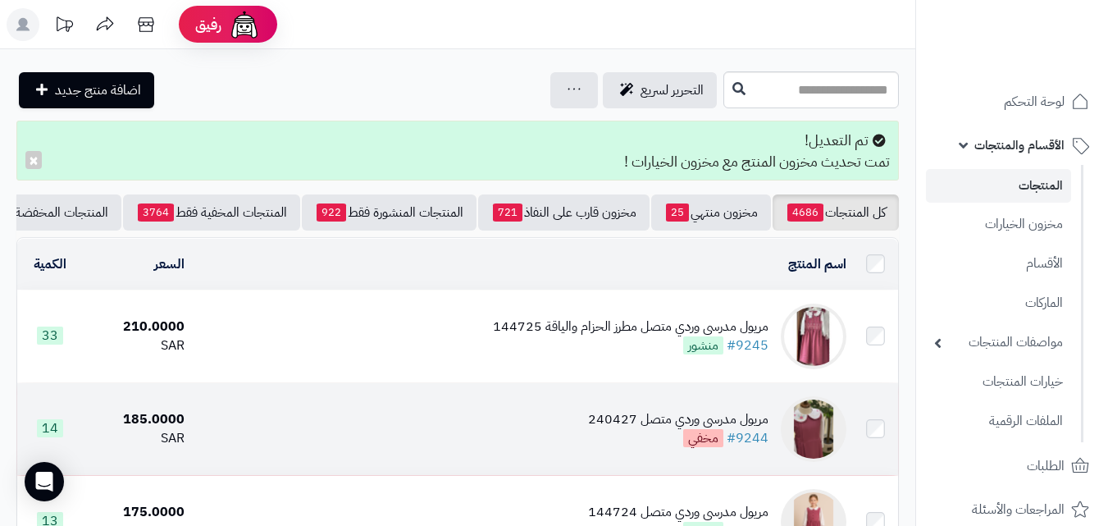
click at [611, 417] on td "مريول مدرسي وردي متصل 240427 #9244 مخفي" at bounding box center [522, 429] width 662 height 92
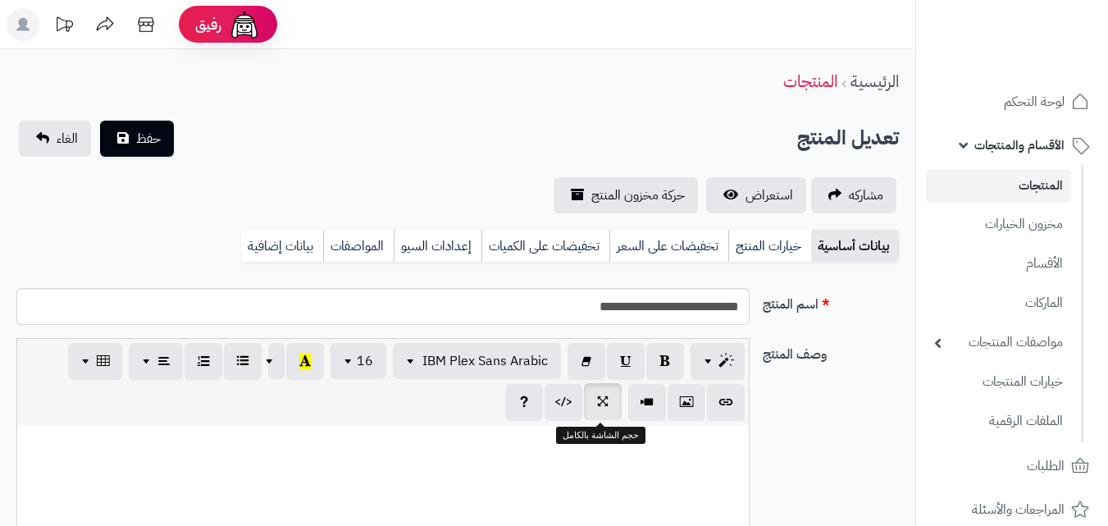
scroll to position [135, 0]
click at [761, 246] on link "خيارات المنتج" at bounding box center [769, 246] width 83 height 33
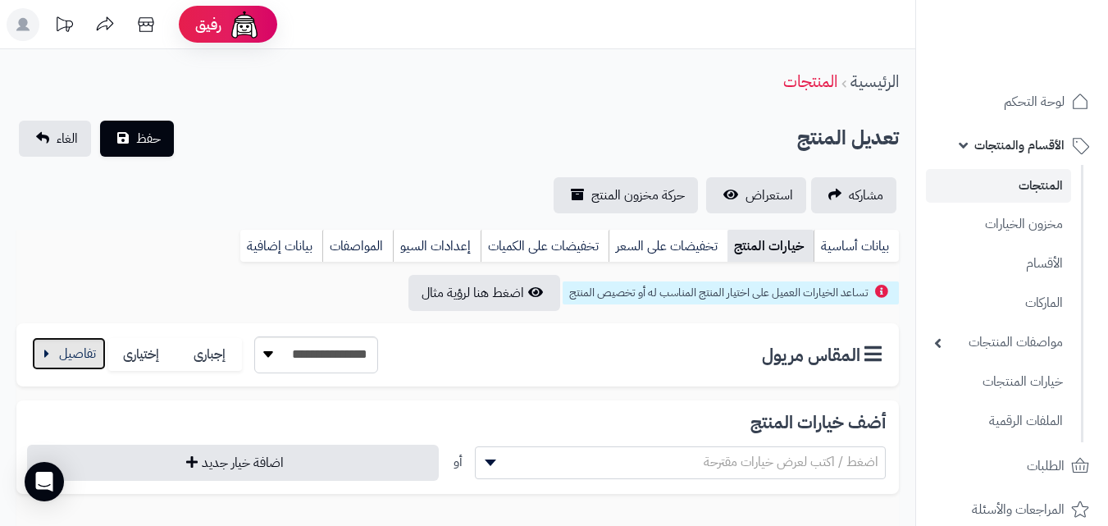
click at [68, 354] on button "button" at bounding box center [69, 353] width 74 height 33
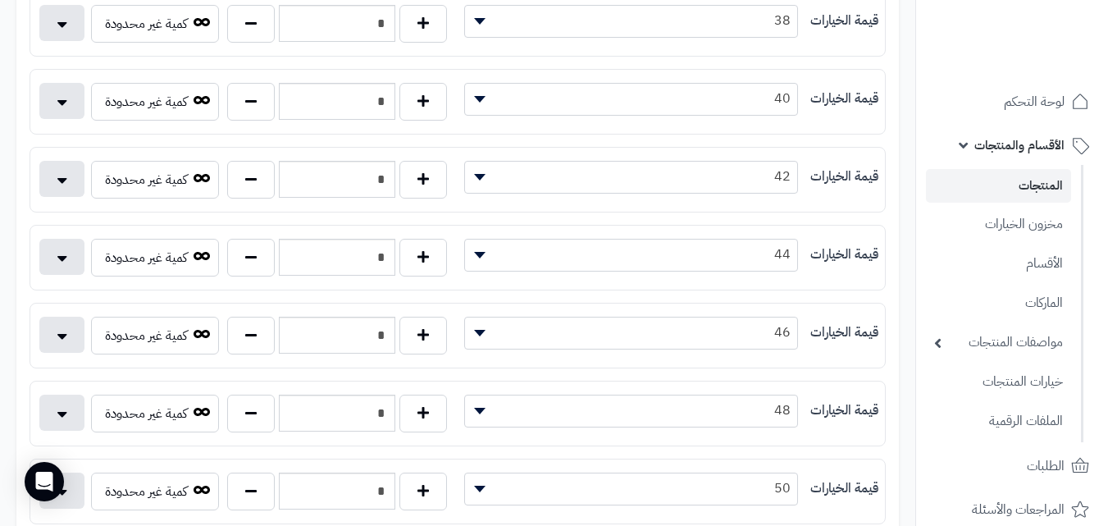
scroll to position [656, 0]
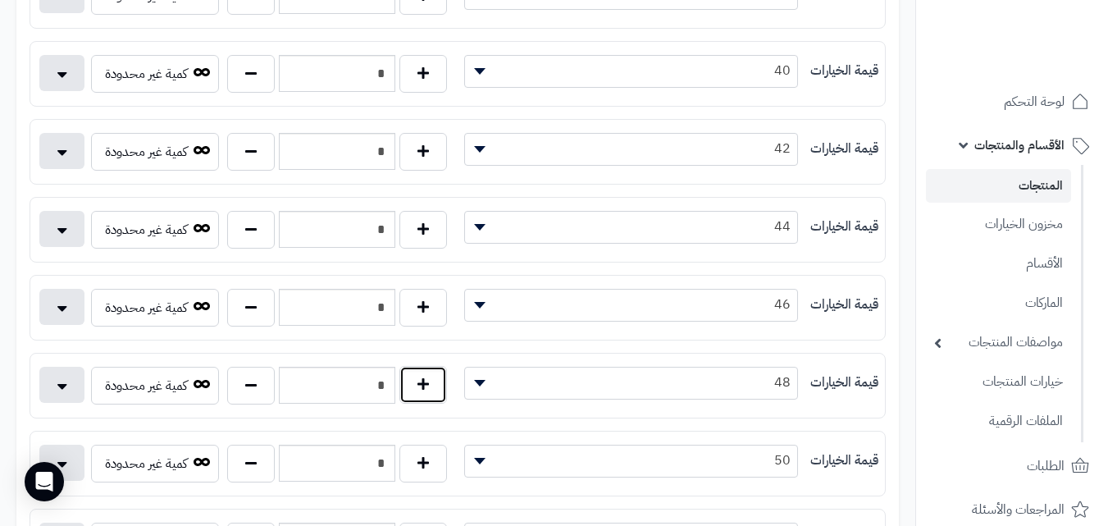
click at [419, 387] on button "button" at bounding box center [423, 385] width 48 height 38
type input "*"
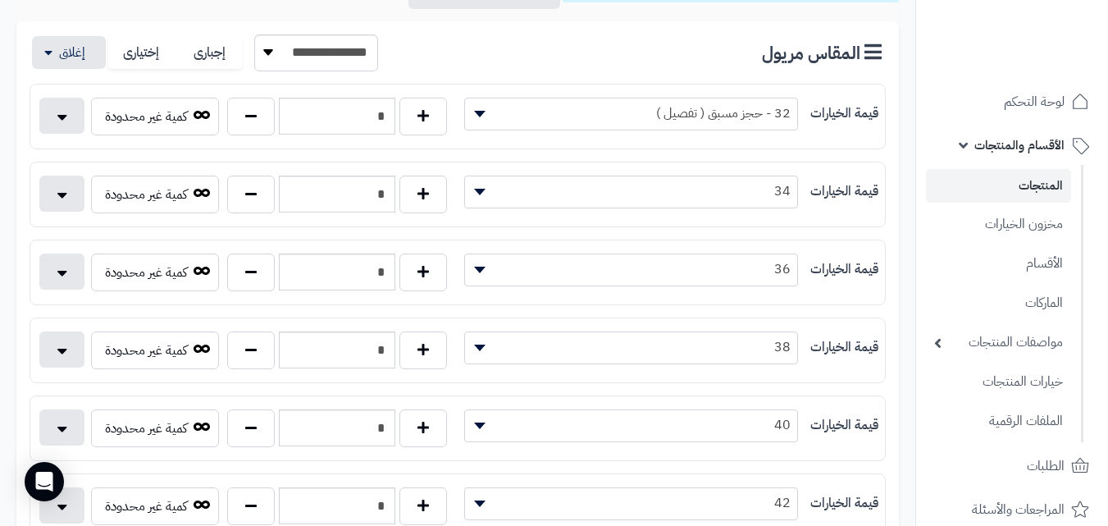
scroll to position [0, 0]
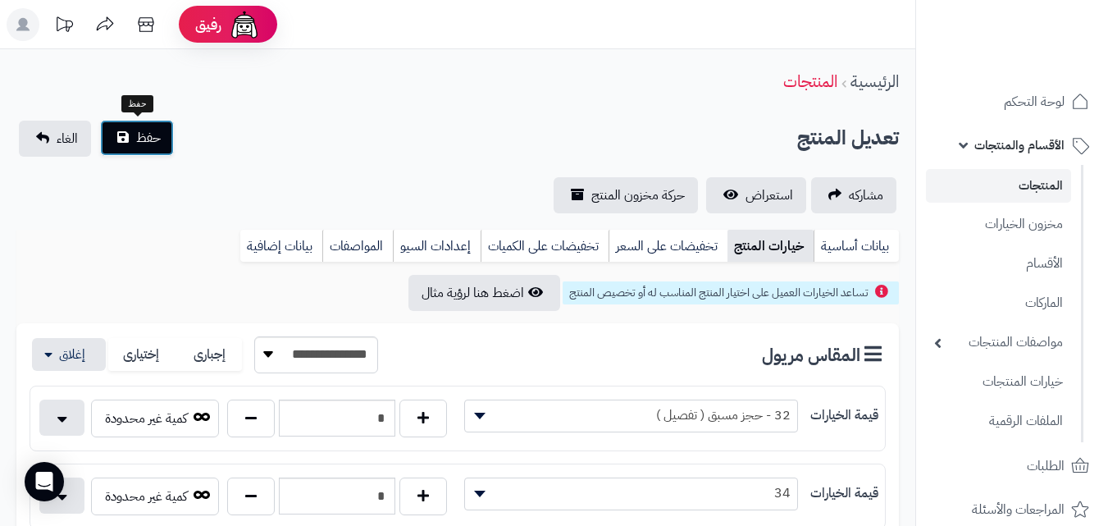
click at [108, 143] on button "حفظ" at bounding box center [137, 138] width 74 height 36
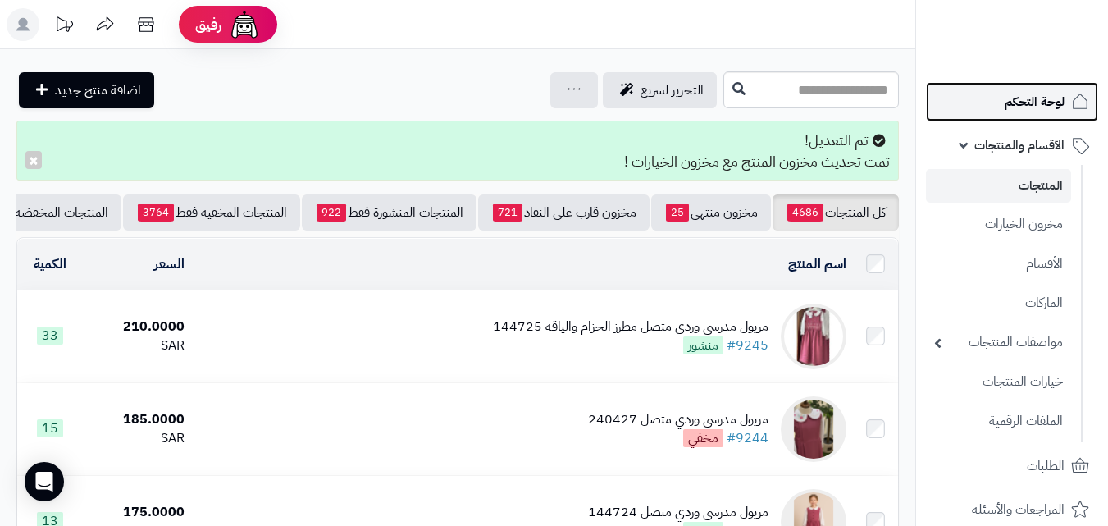
click at [1015, 99] on span "لوحة التحكم" at bounding box center [1034, 101] width 60 height 23
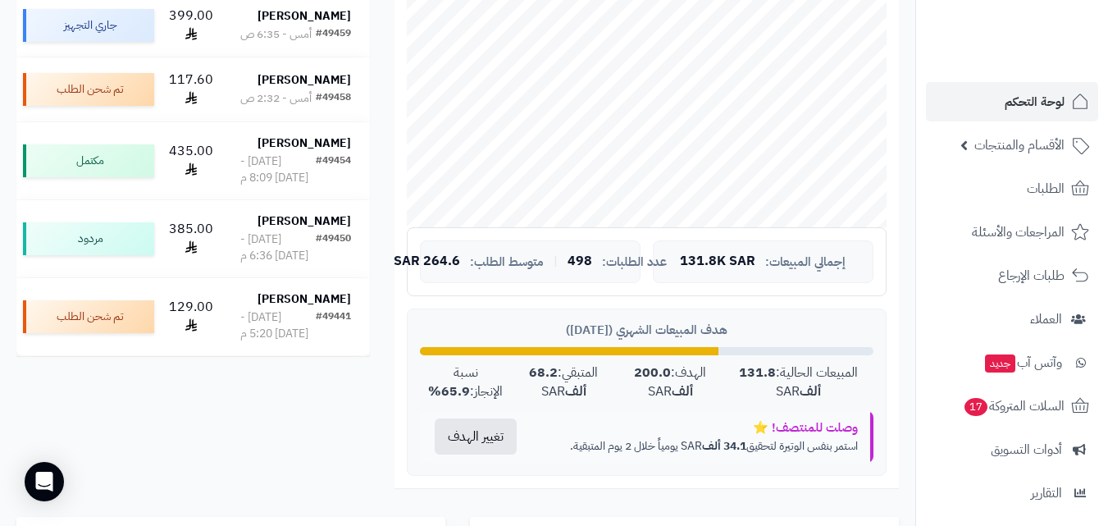
scroll to position [410, 0]
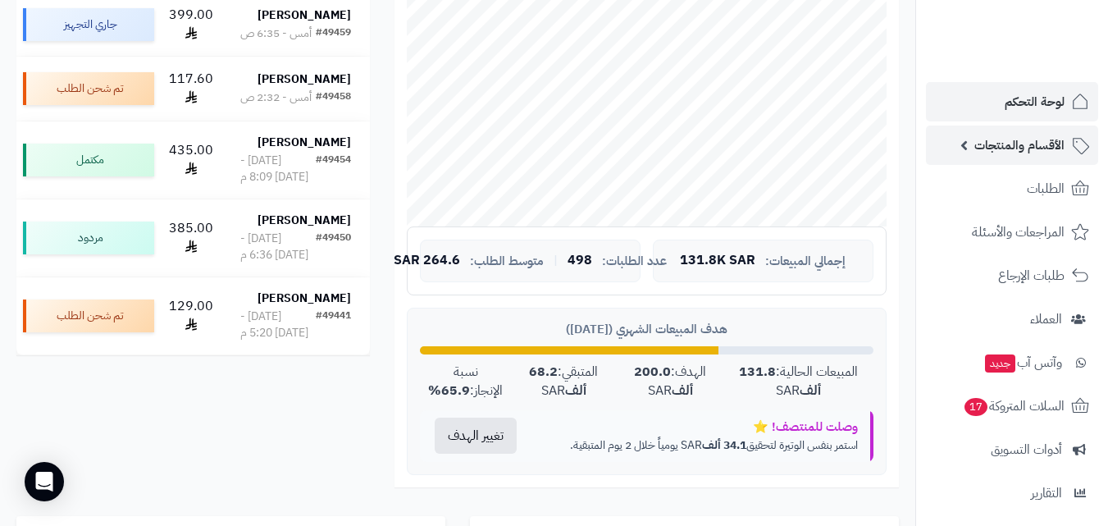
click at [1033, 154] on span "الأقسام والمنتجات" at bounding box center [1019, 145] width 90 height 23
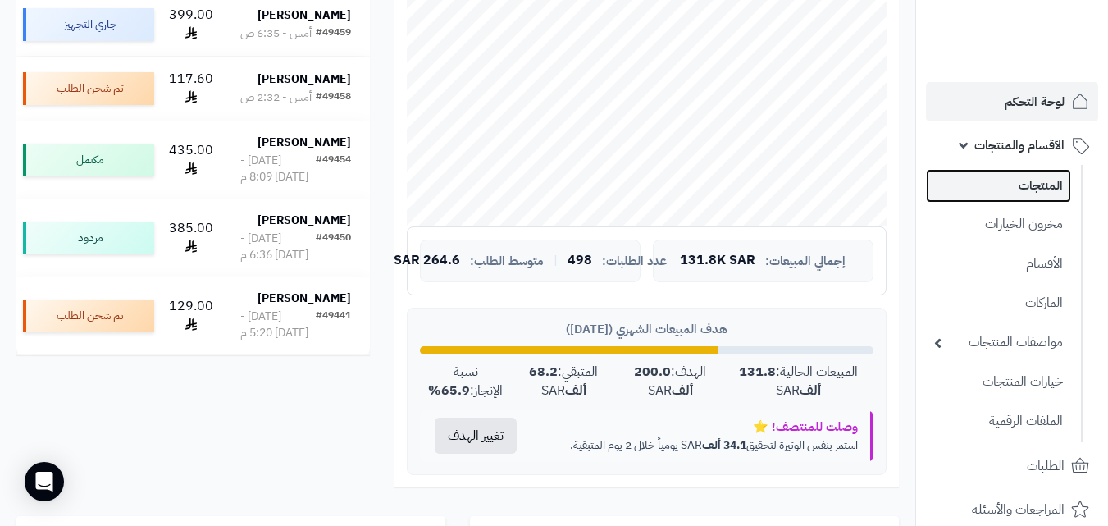
click at [1054, 189] on link "المنتجات" at bounding box center [998, 186] width 145 height 34
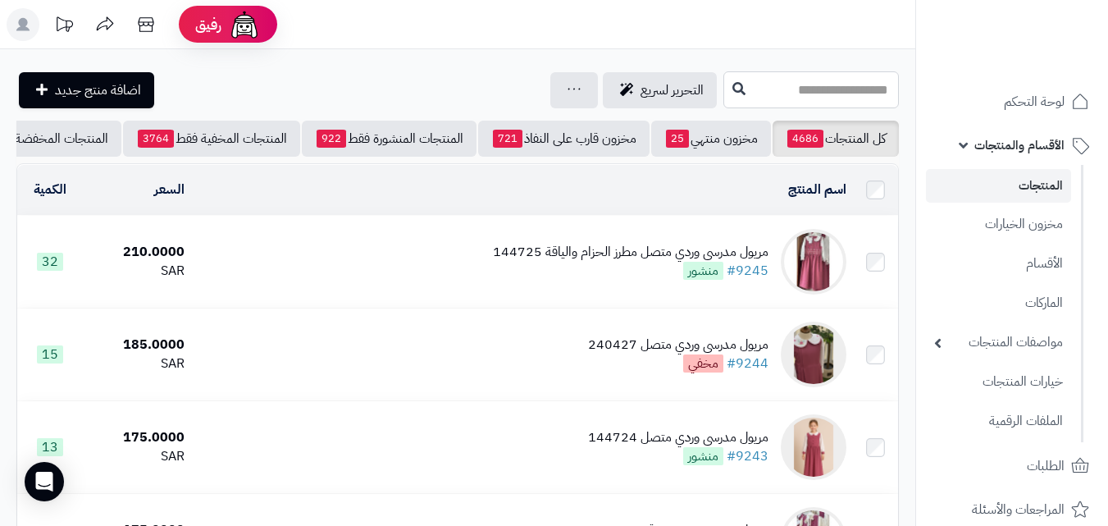
click at [755, 96] on input "text" at bounding box center [810, 89] width 175 height 37
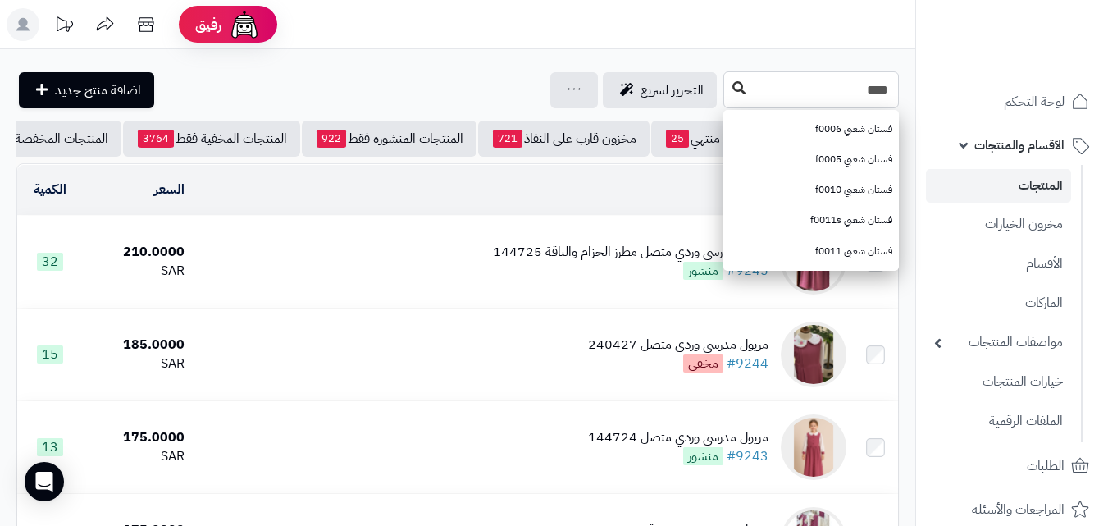
type input "****"
click at [732, 84] on icon at bounding box center [738, 87] width 13 height 13
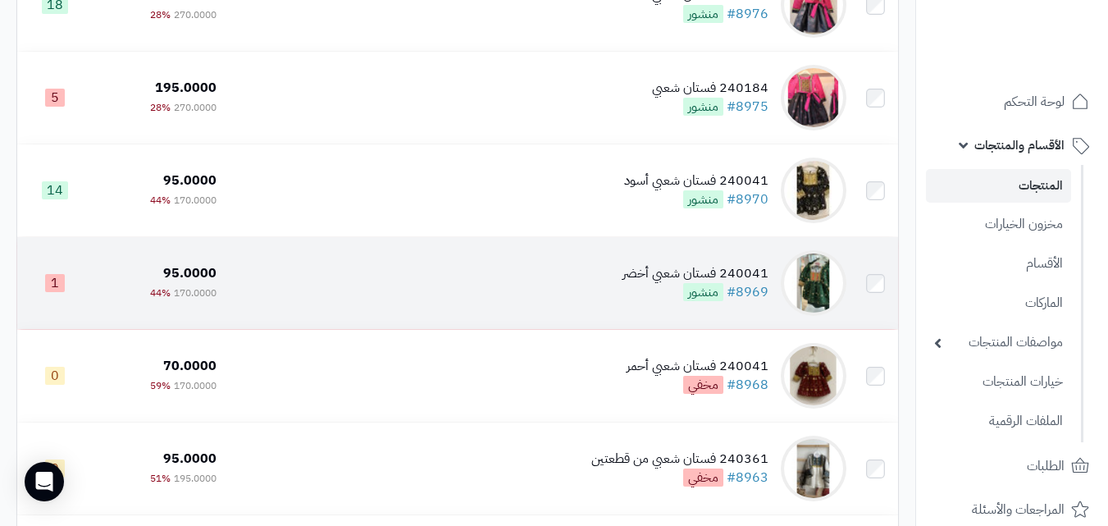
scroll to position [656, 0]
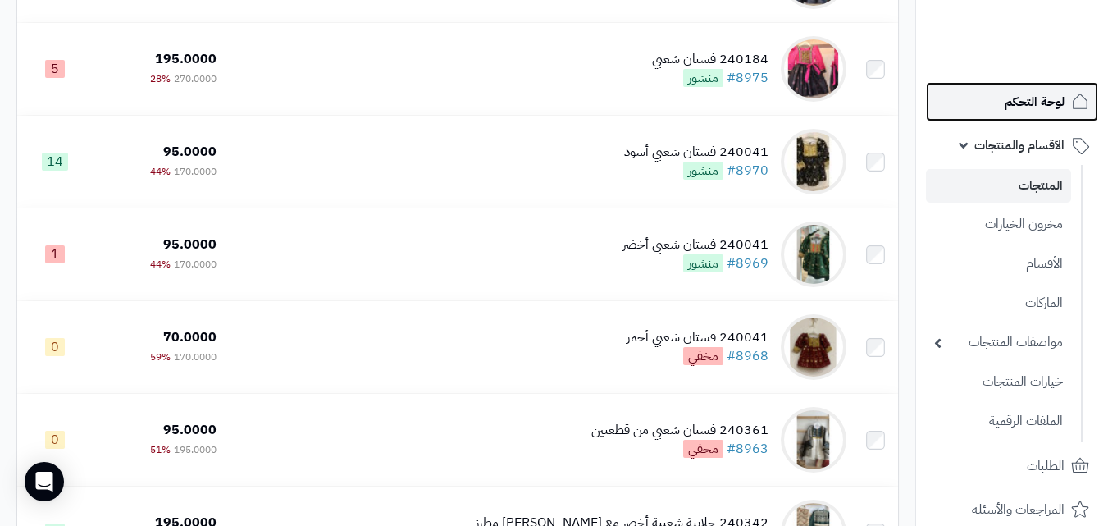
click at [1016, 116] on link "لوحة التحكم" at bounding box center [1012, 101] width 172 height 39
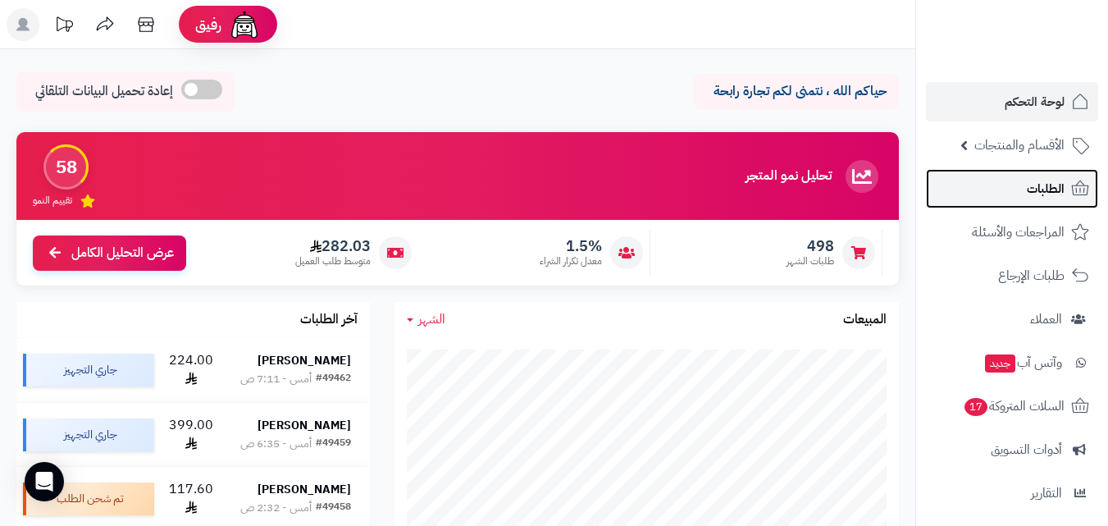
click at [991, 201] on link "الطلبات" at bounding box center [1012, 188] width 172 height 39
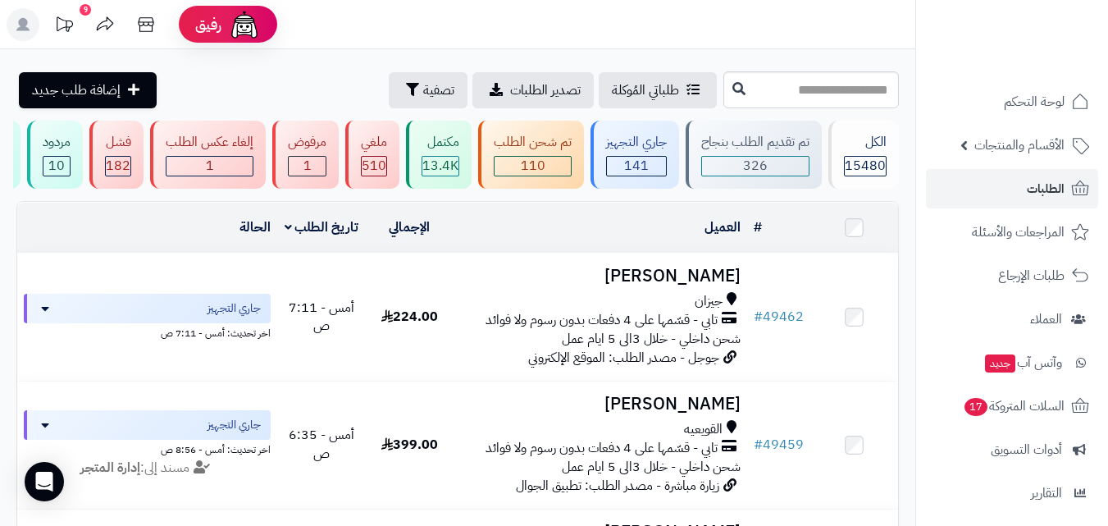
click at [16, 17] on rect at bounding box center [23, 24] width 33 height 33
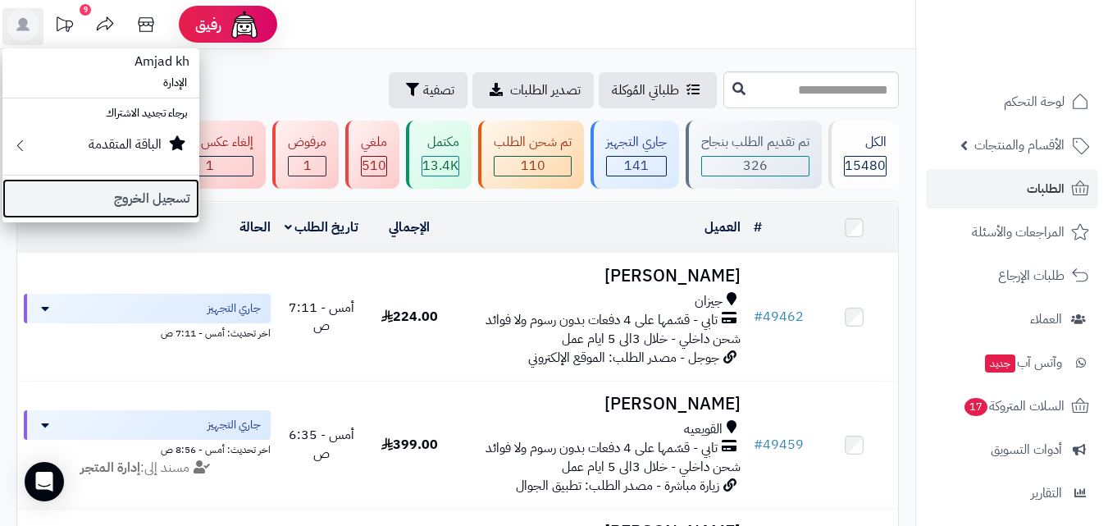
click at [78, 194] on link "تسجيل الخروج" at bounding box center [100, 198] width 197 height 39
